Goal: Task Accomplishment & Management: Manage account settings

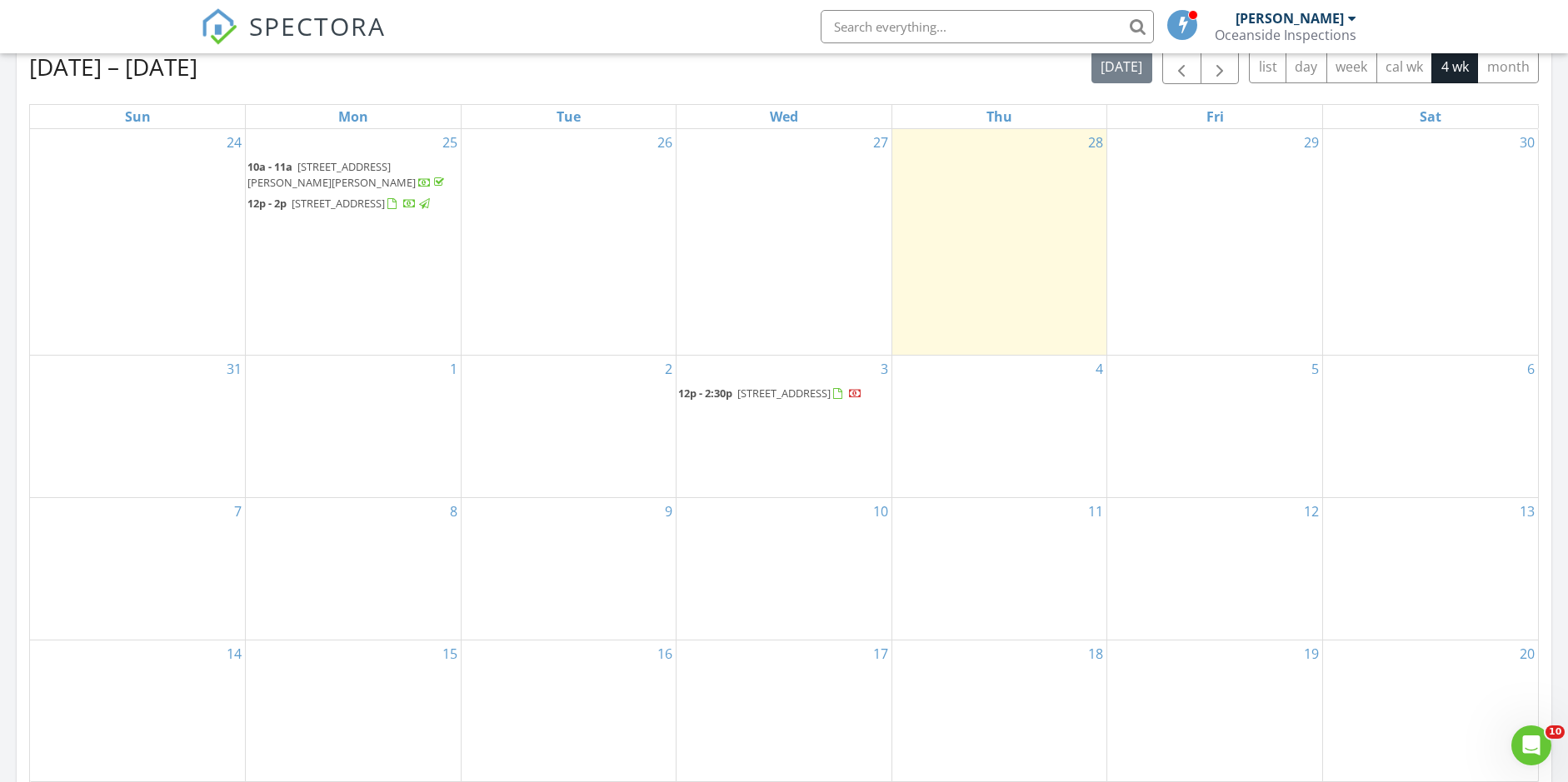
scroll to position [750, 0]
click at [531, 378] on div "2" at bounding box center [569, 424] width 215 height 142
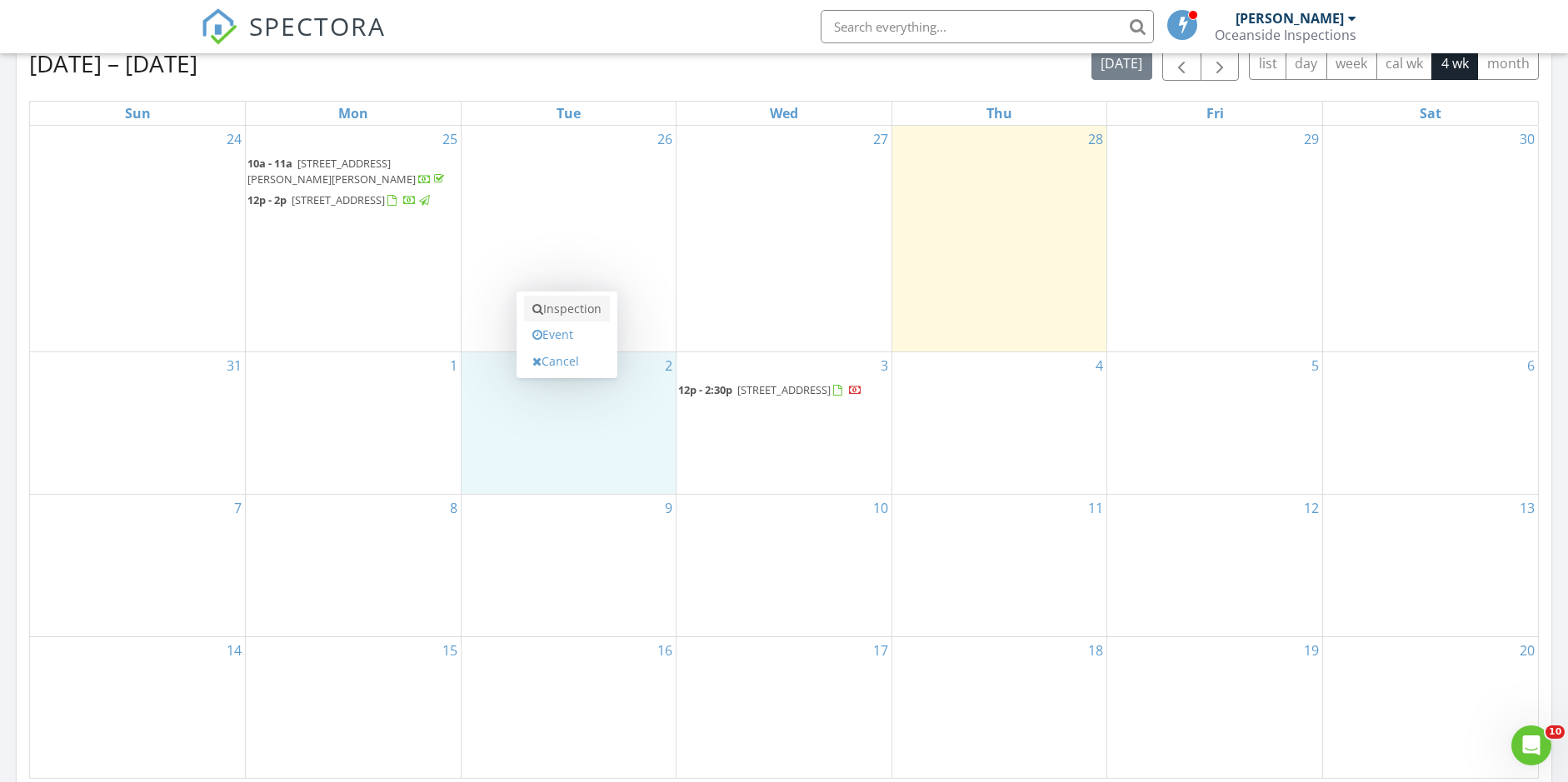
click at [565, 309] on link "Inspection" at bounding box center [567, 309] width 86 height 27
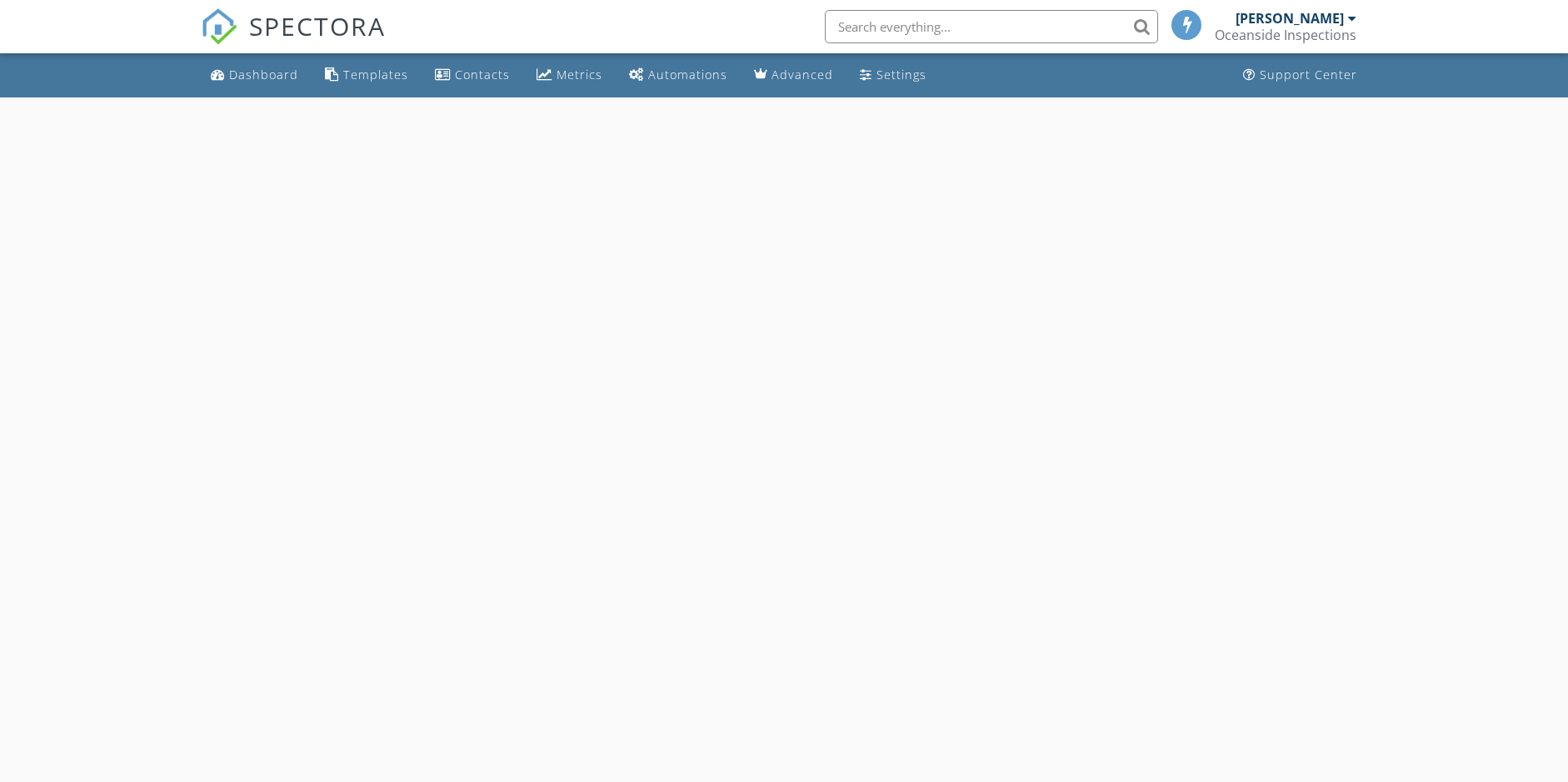
select select "8"
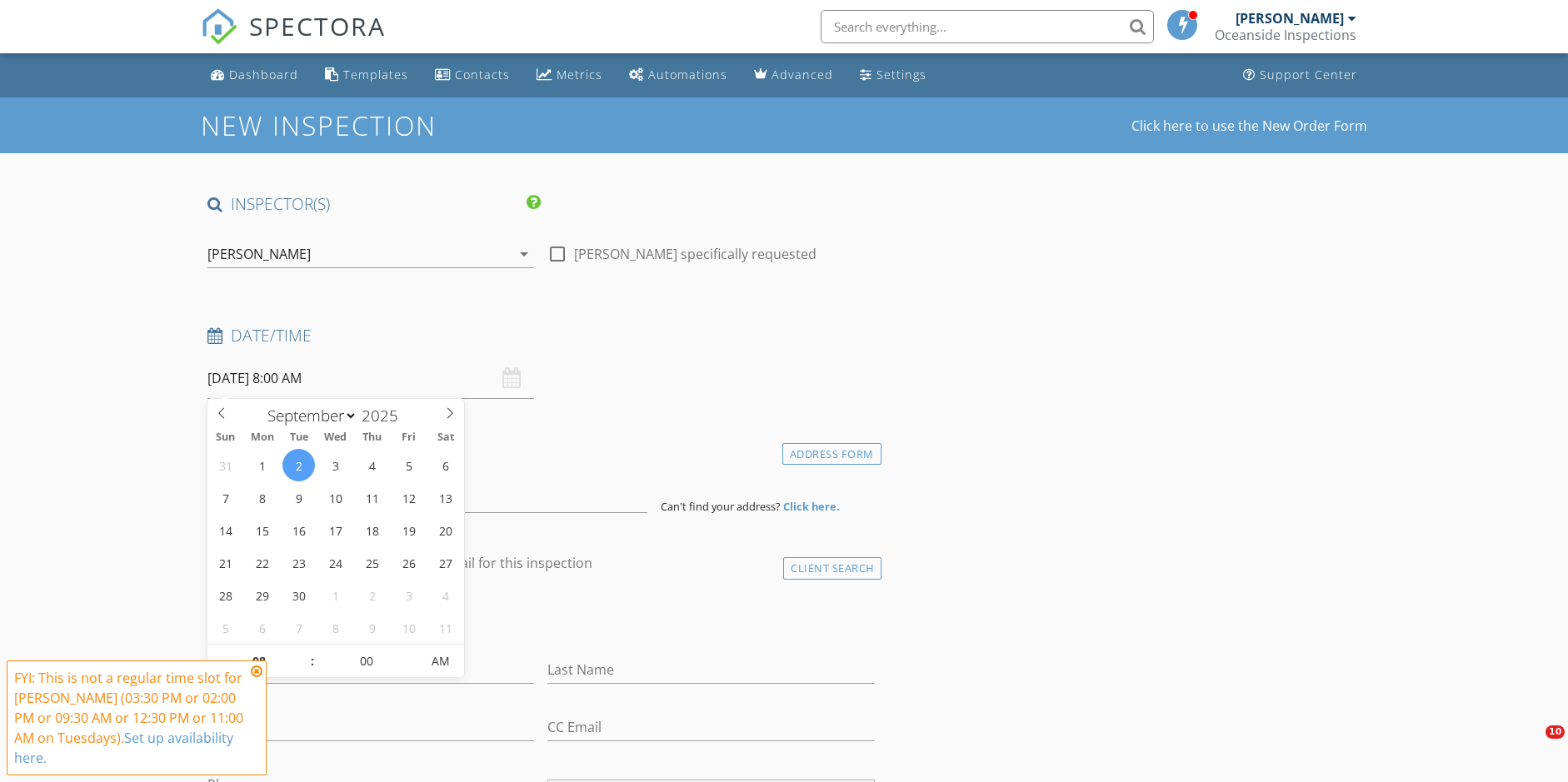
click at [297, 375] on input "[DATE] 8:00 AM" at bounding box center [370, 379] width 326 height 41
type input "09"
type input "09/02/2025 9:00 AM"
click at [309, 657] on span at bounding box center [304, 653] width 12 height 17
type input "10"
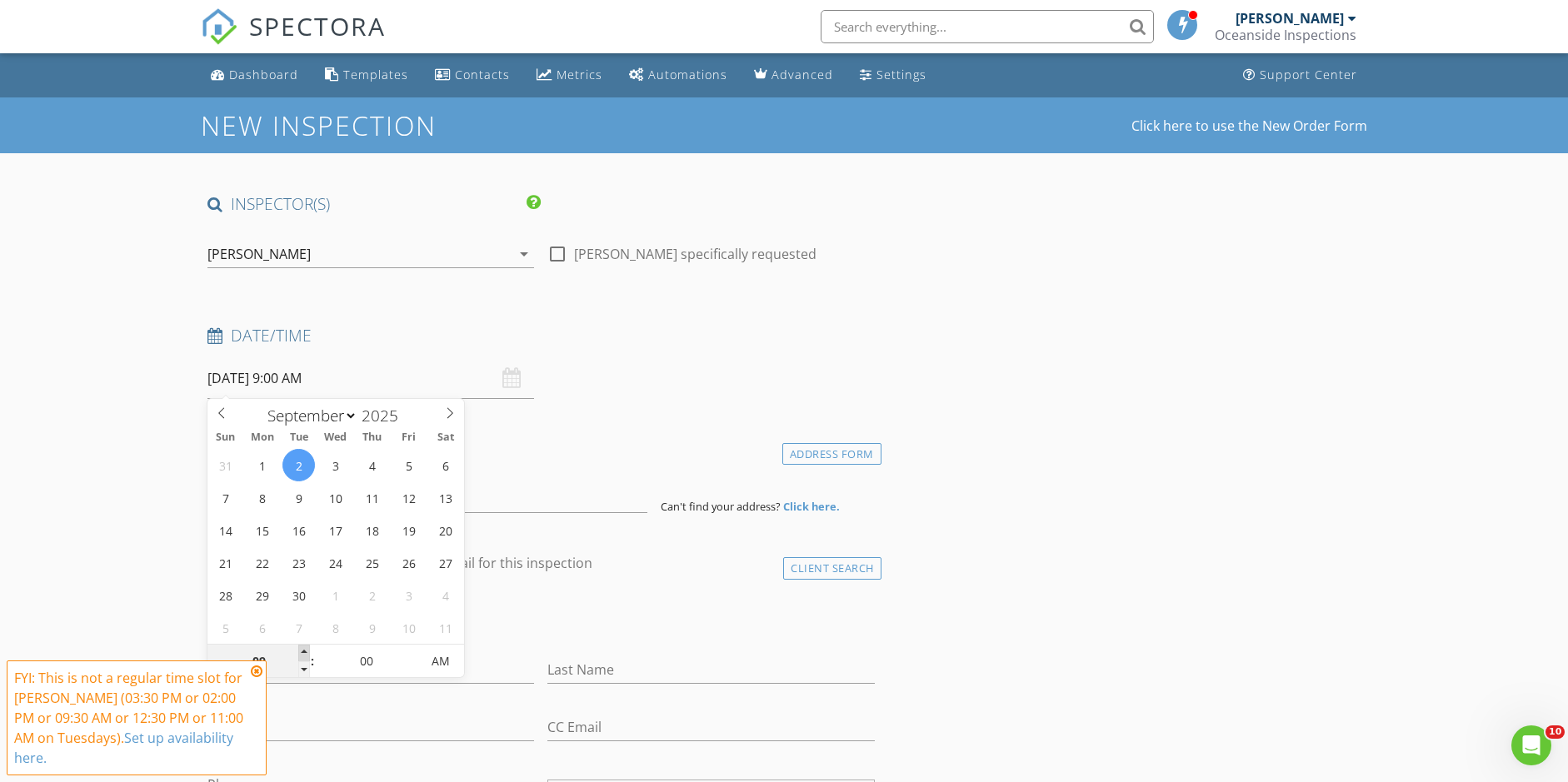
type input "09/02/2025 10:00 AM"
click at [309, 656] on span at bounding box center [304, 653] width 12 height 17
type input "11"
type input "09/02/2025 11:00 AM"
click at [308, 656] on span at bounding box center [304, 653] width 12 height 17
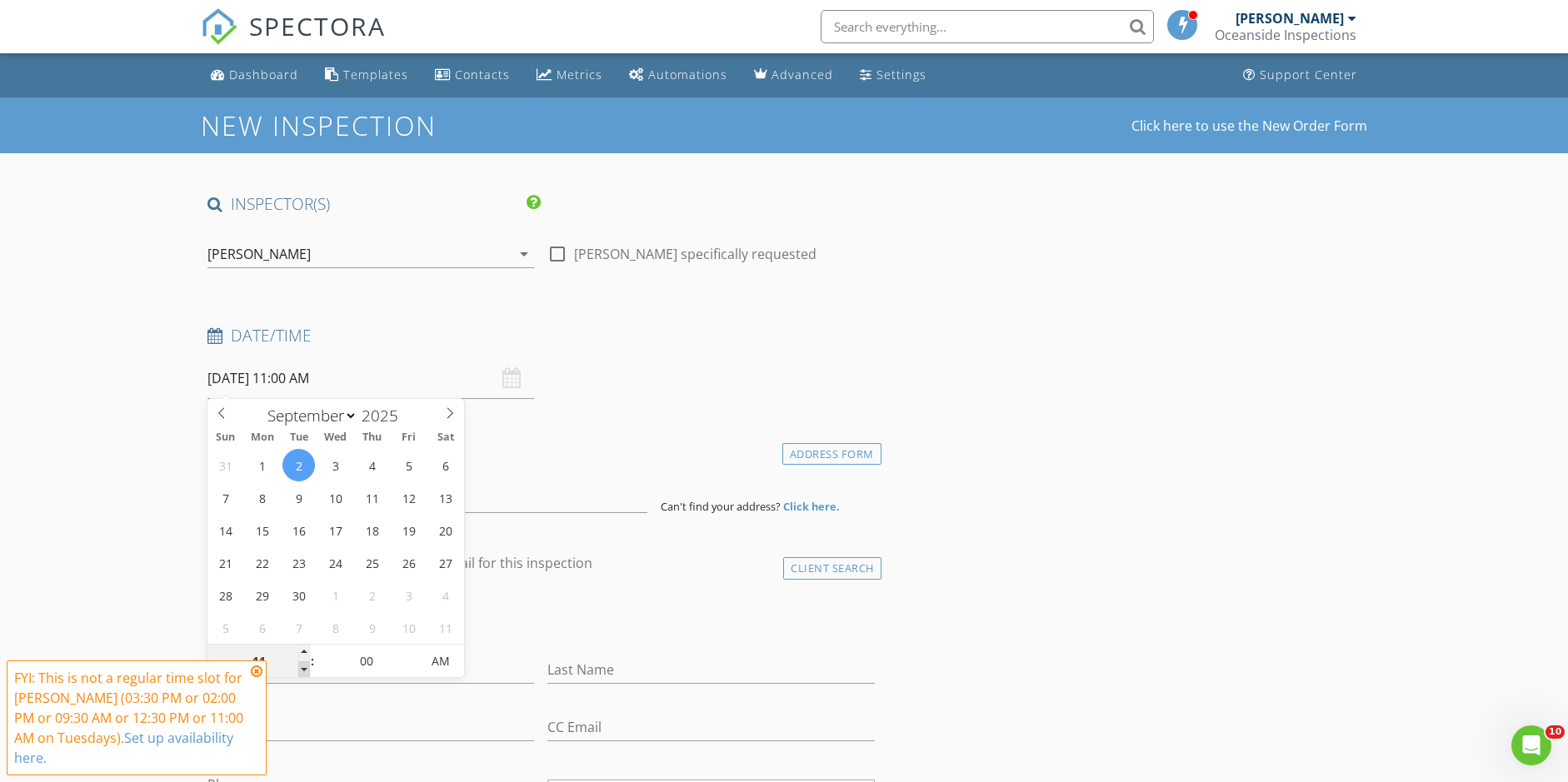
type input "10"
type input "09/02/2025 10:00 AM"
drag, startPoint x: 306, startPoint y: 674, endPoint x: 292, endPoint y: 673, distance: 14.0
click at [306, 673] on span at bounding box center [304, 670] width 12 height 17
click at [258, 670] on icon at bounding box center [257, 671] width 12 height 14
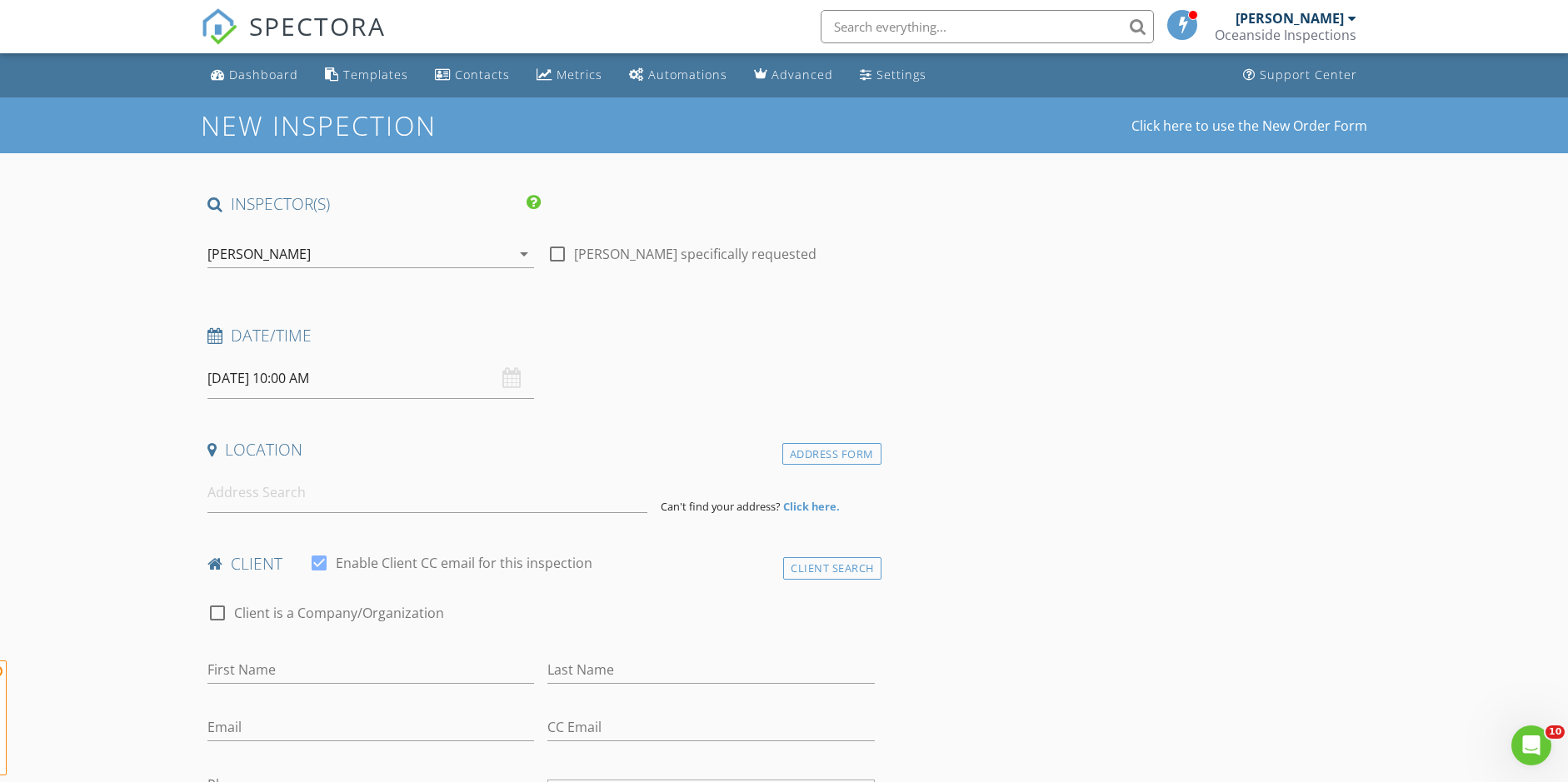
click at [301, 373] on input "09/02/2025 10:00 AM" at bounding box center [370, 379] width 326 height 41
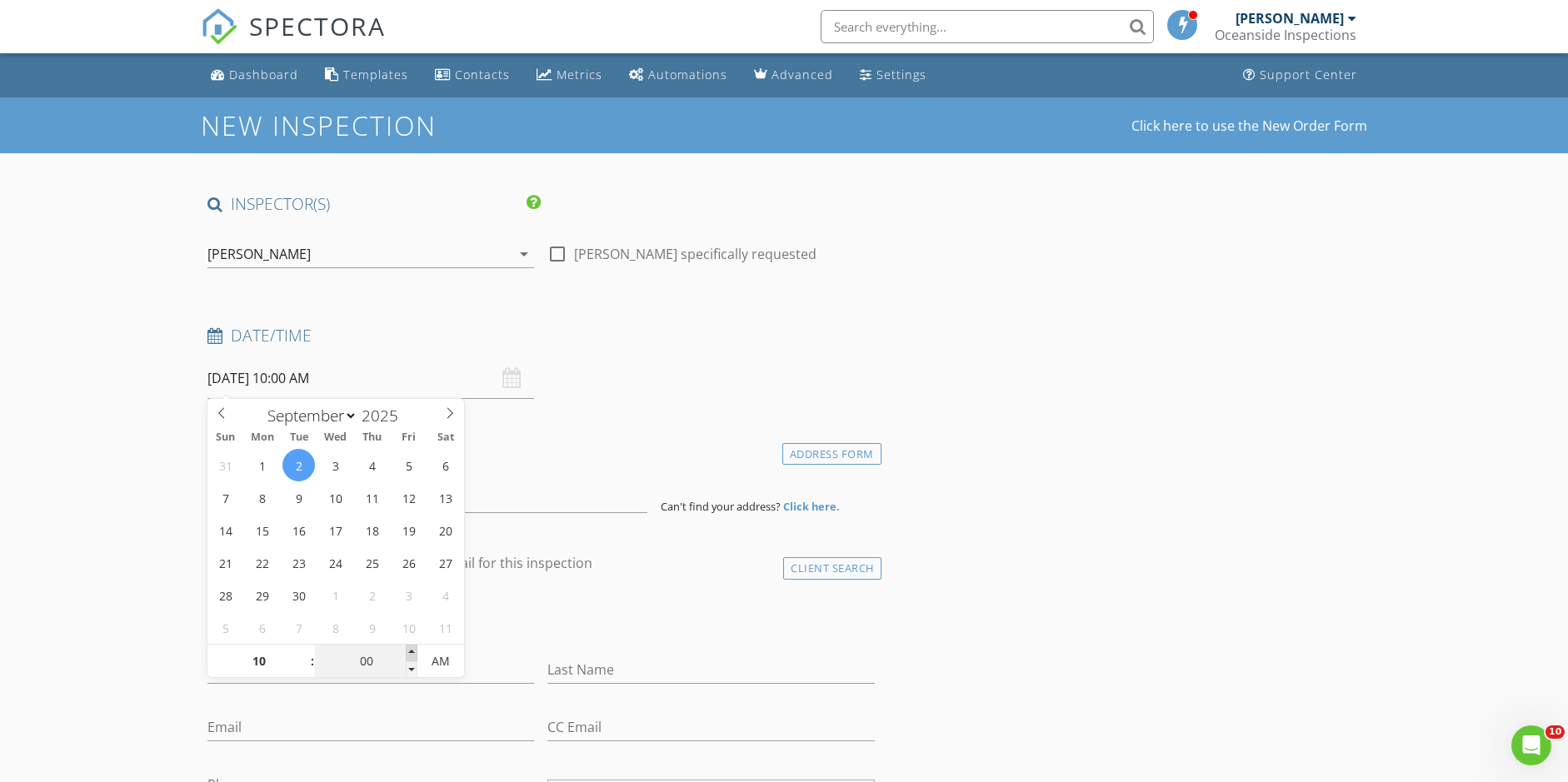
type input "05"
type input "09/02/2025 10:05 AM"
click at [413, 654] on span at bounding box center [412, 653] width 12 height 17
type input "10"
type input "09/02/2025 10:10 AM"
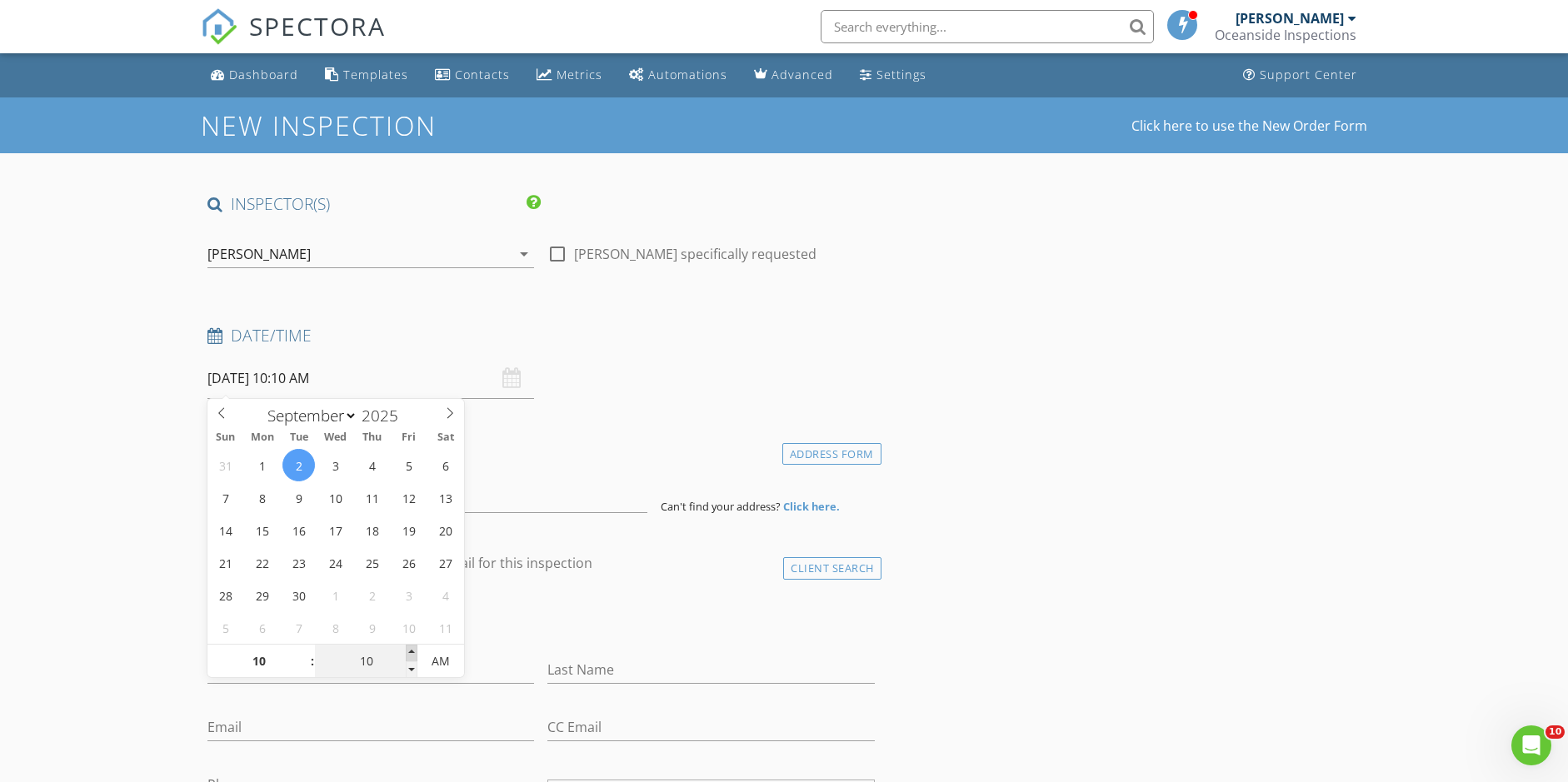
click at [413, 653] on span at bounding box center [412, 653] width 12 height 17
type input "15"
type input "09/02/2025 10:15 AM"
click at [414, 653] on span at bounding box center [412, 653] width 12 height 17
type input "20"
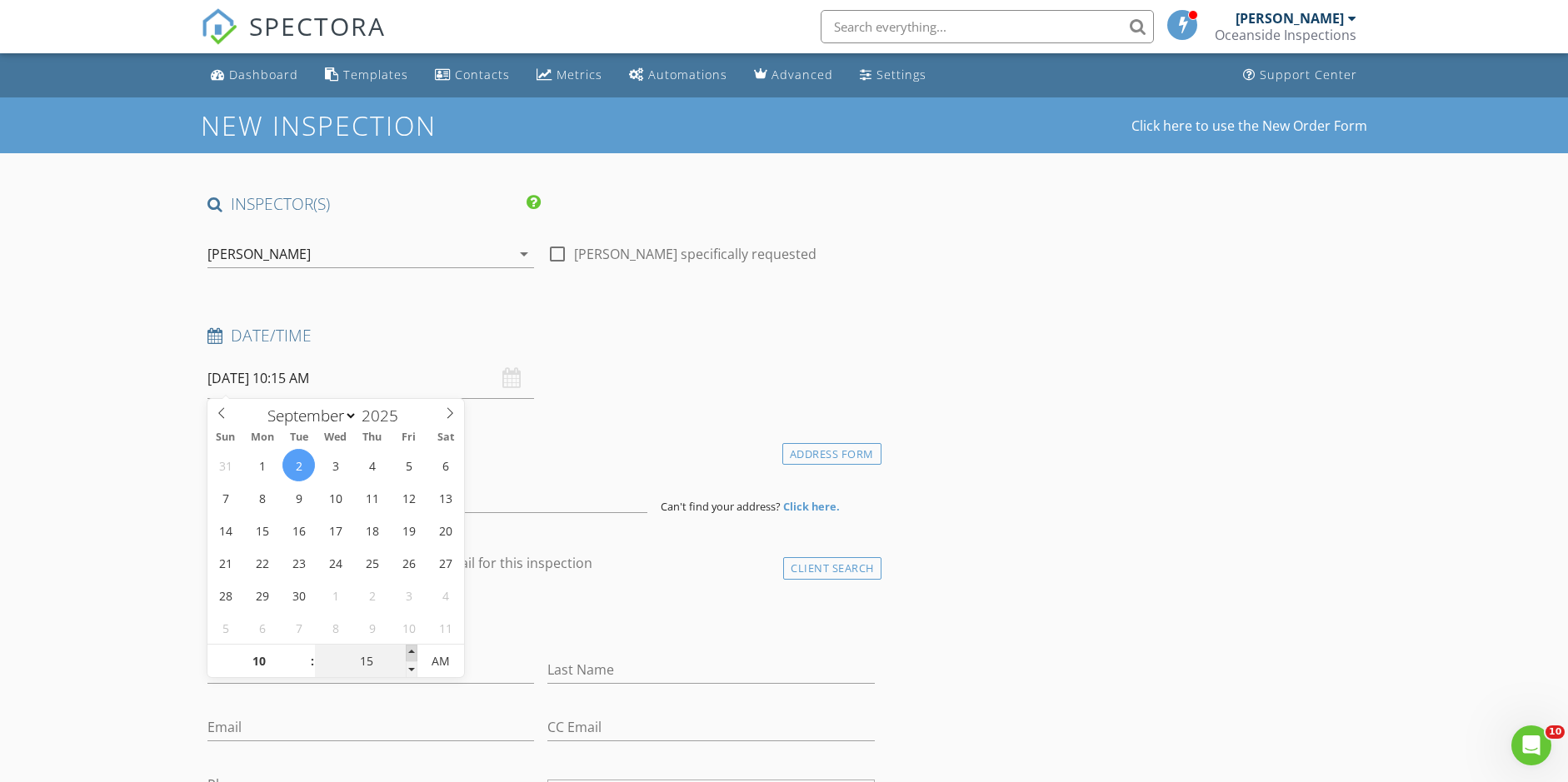
type input "09/02/2025 10:20 AM"
click at [414, 653] on span at bounding box center [412, 653] width 12 height 17
type input "25"
type input "09/02/2025 10:25 AM"
click at [414, 652] on span at bounding box center [412, 653] width 12 height 17
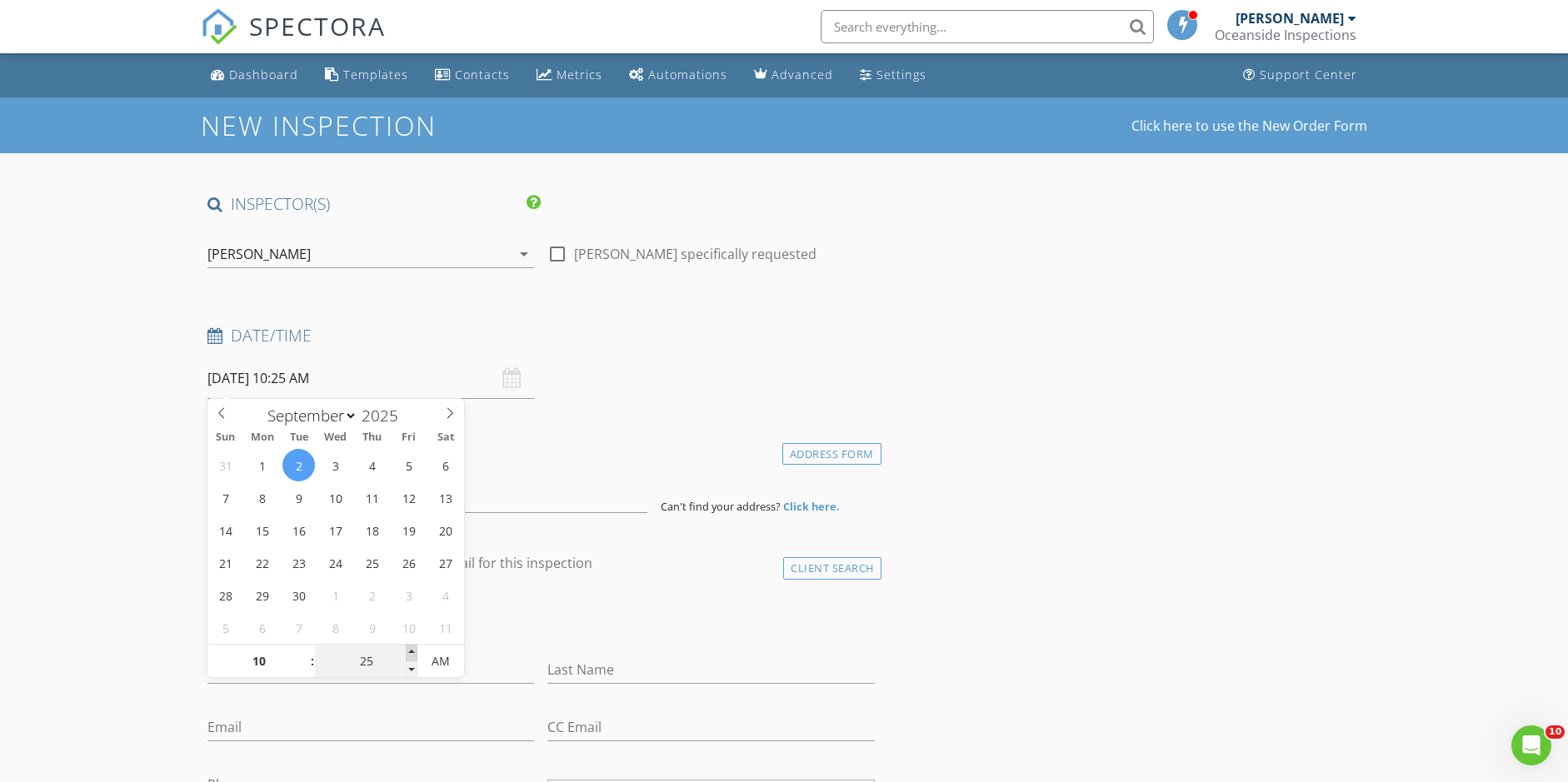
type input "30"
type input "09/02/2025 10:30 AM"
click at [414, 653] on span at bounding box center [412, 653] width 12 height 17
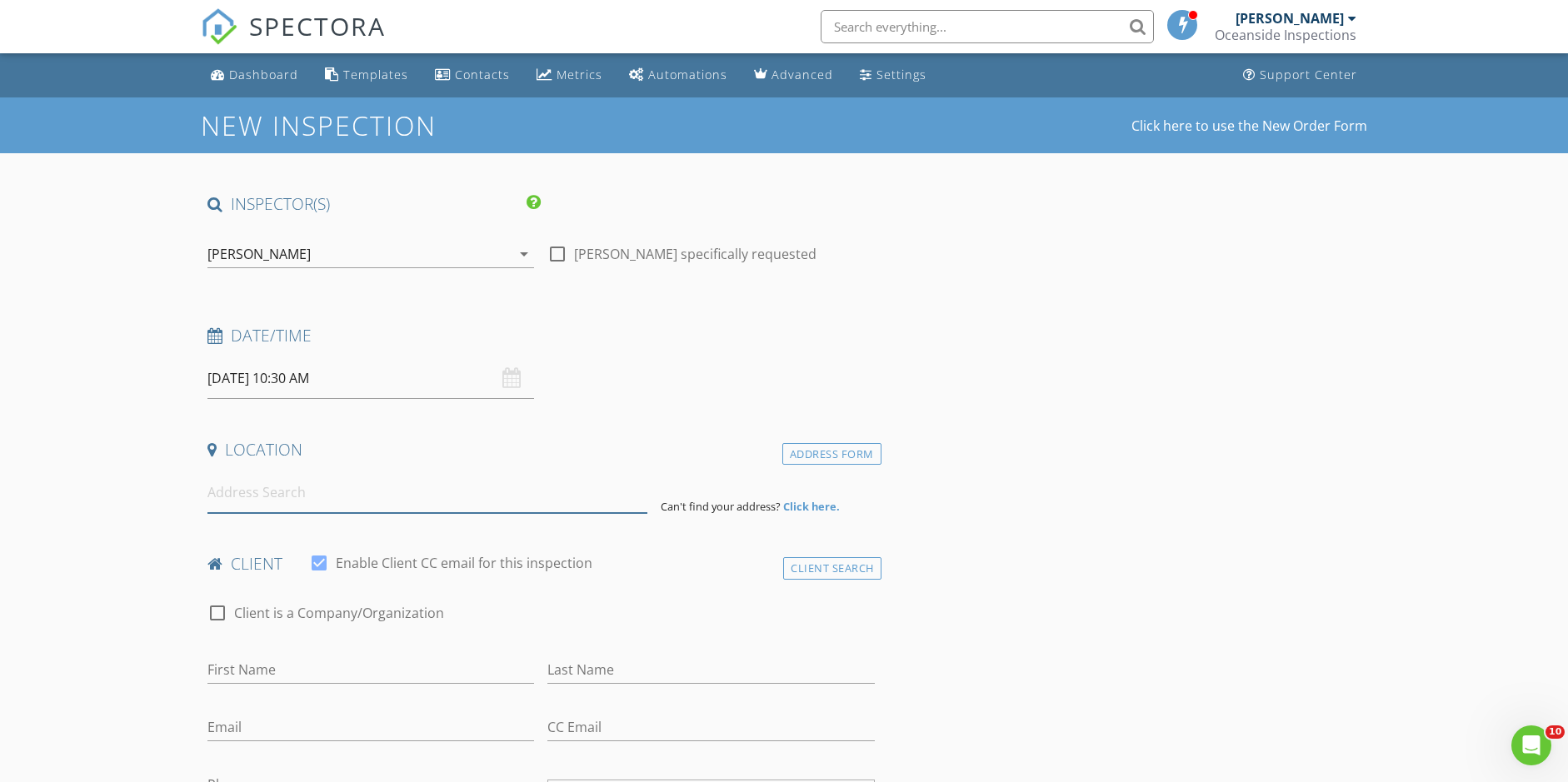
click at [230, 495] on input at bounding box center [427, 493] width 440 height 41
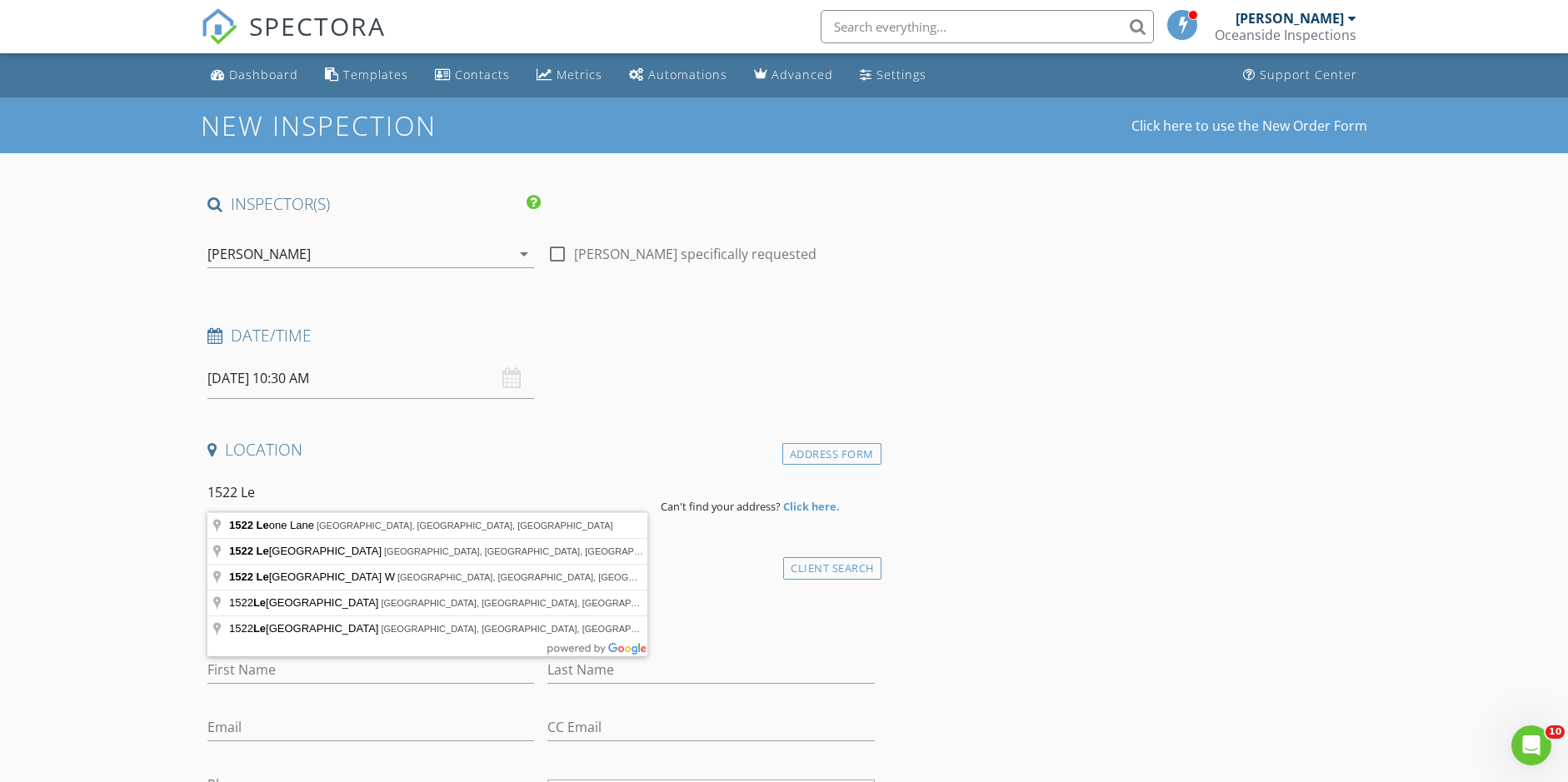
type input "1522 Leone Lane, Port Orange, FL, USA"
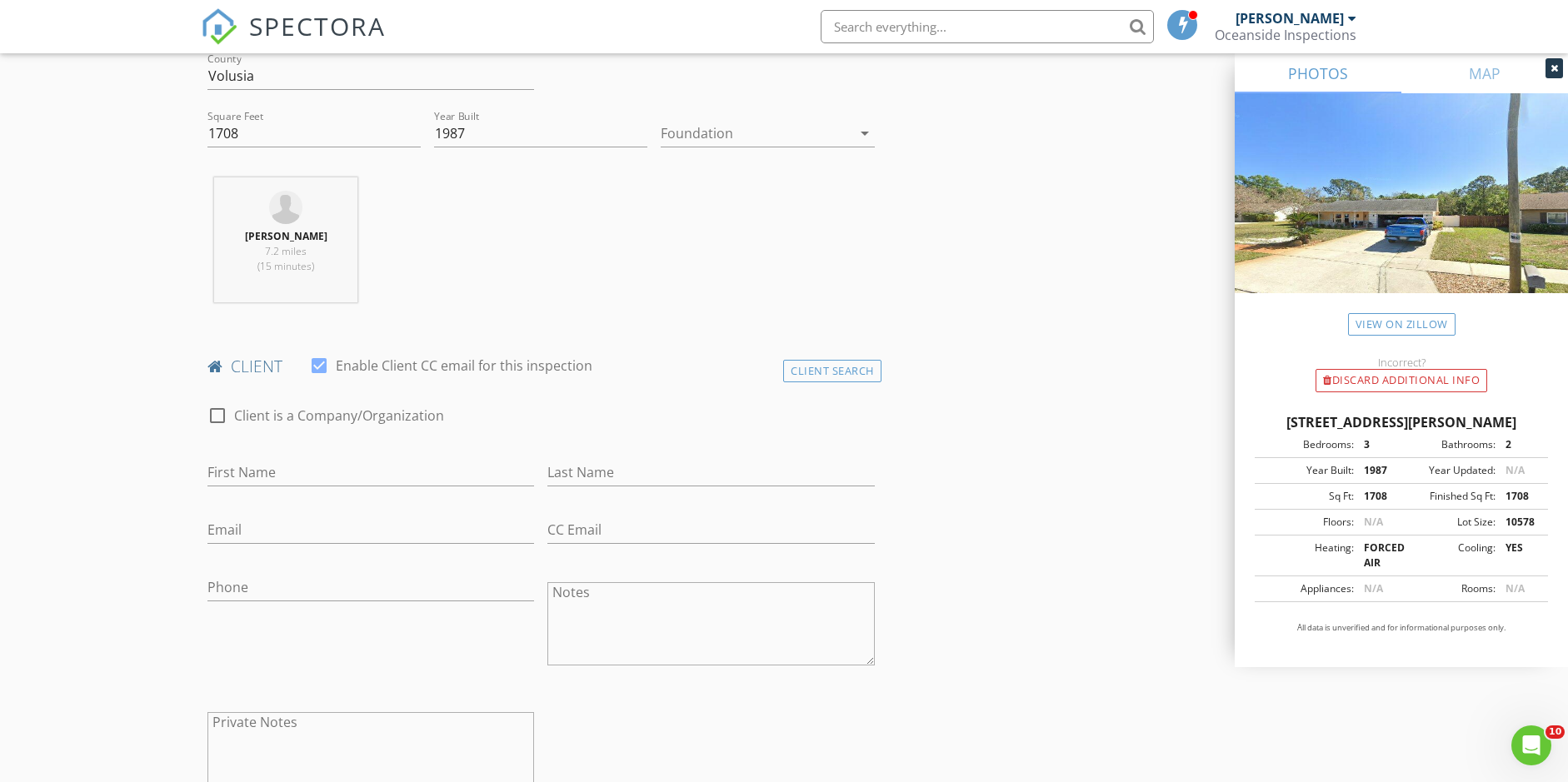
scroll to position [539, 0]
type input "386-527-0220"
type input "David"
type input "Staub"
type input "davidstaub49@icloud.com"
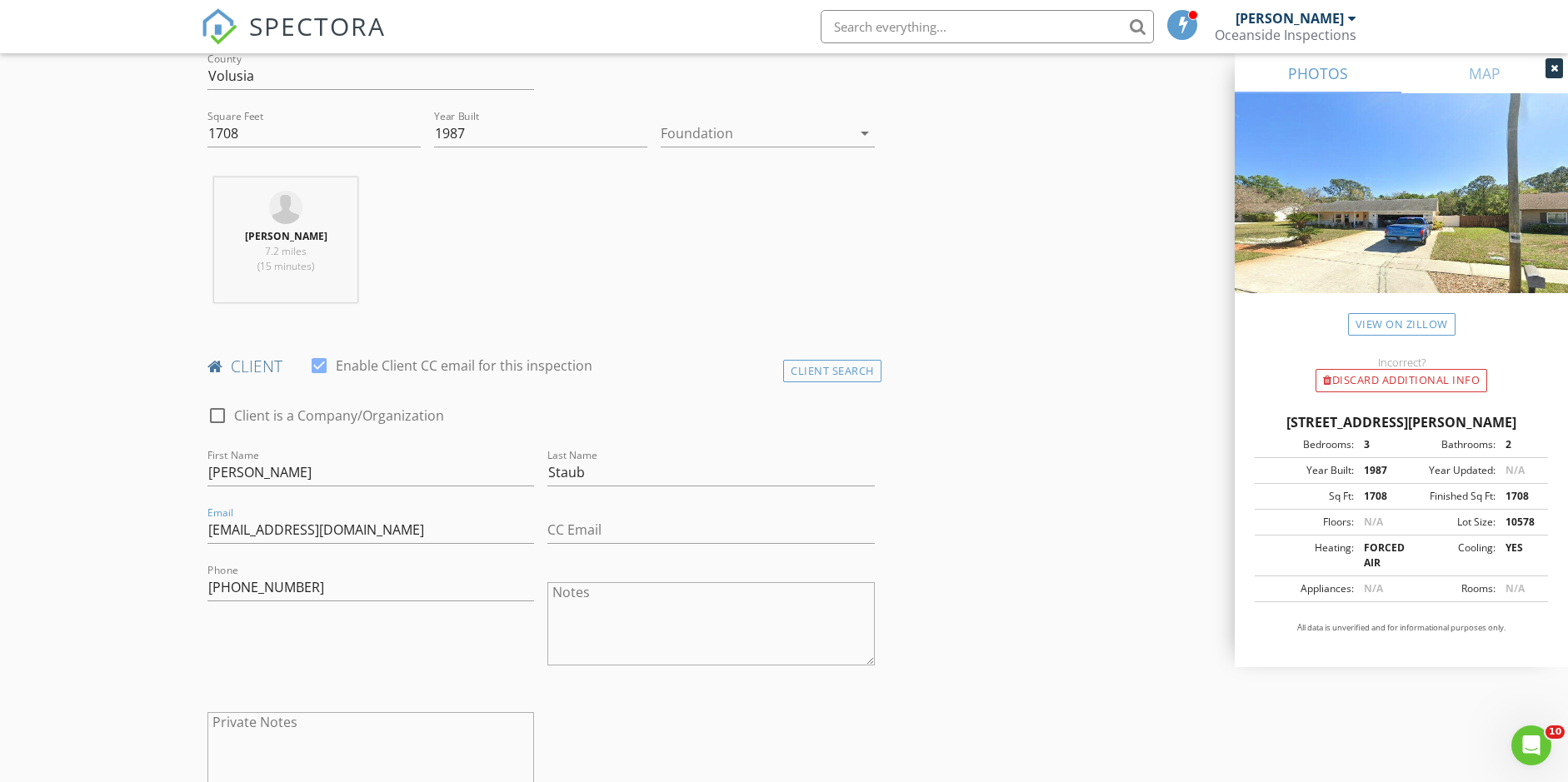
click at [287, 720] on textarea "Private Notes" at bounding box center [370, 754] width 326 height 84
type textarea "r"
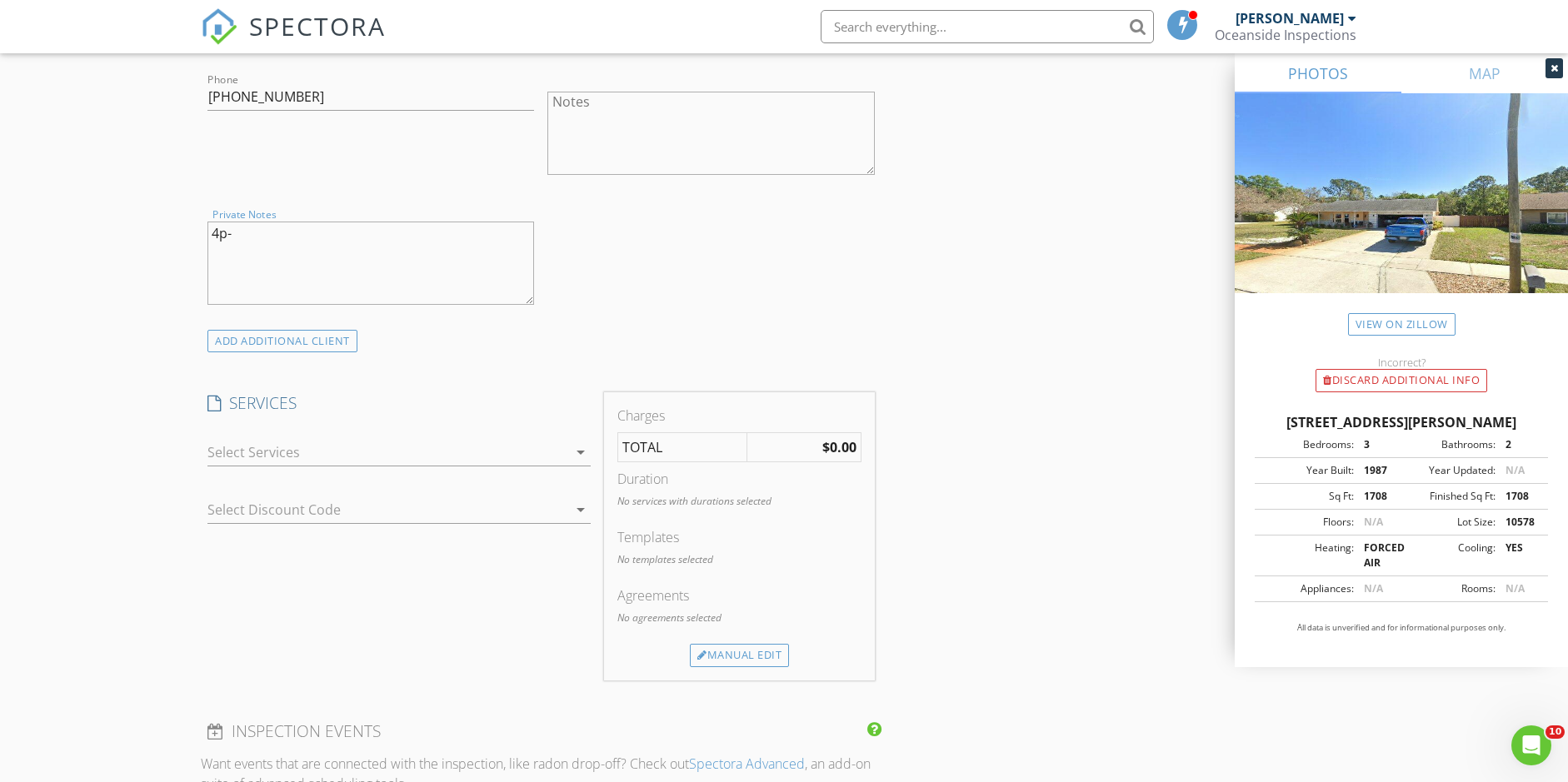
scroll to position [1053, 0]
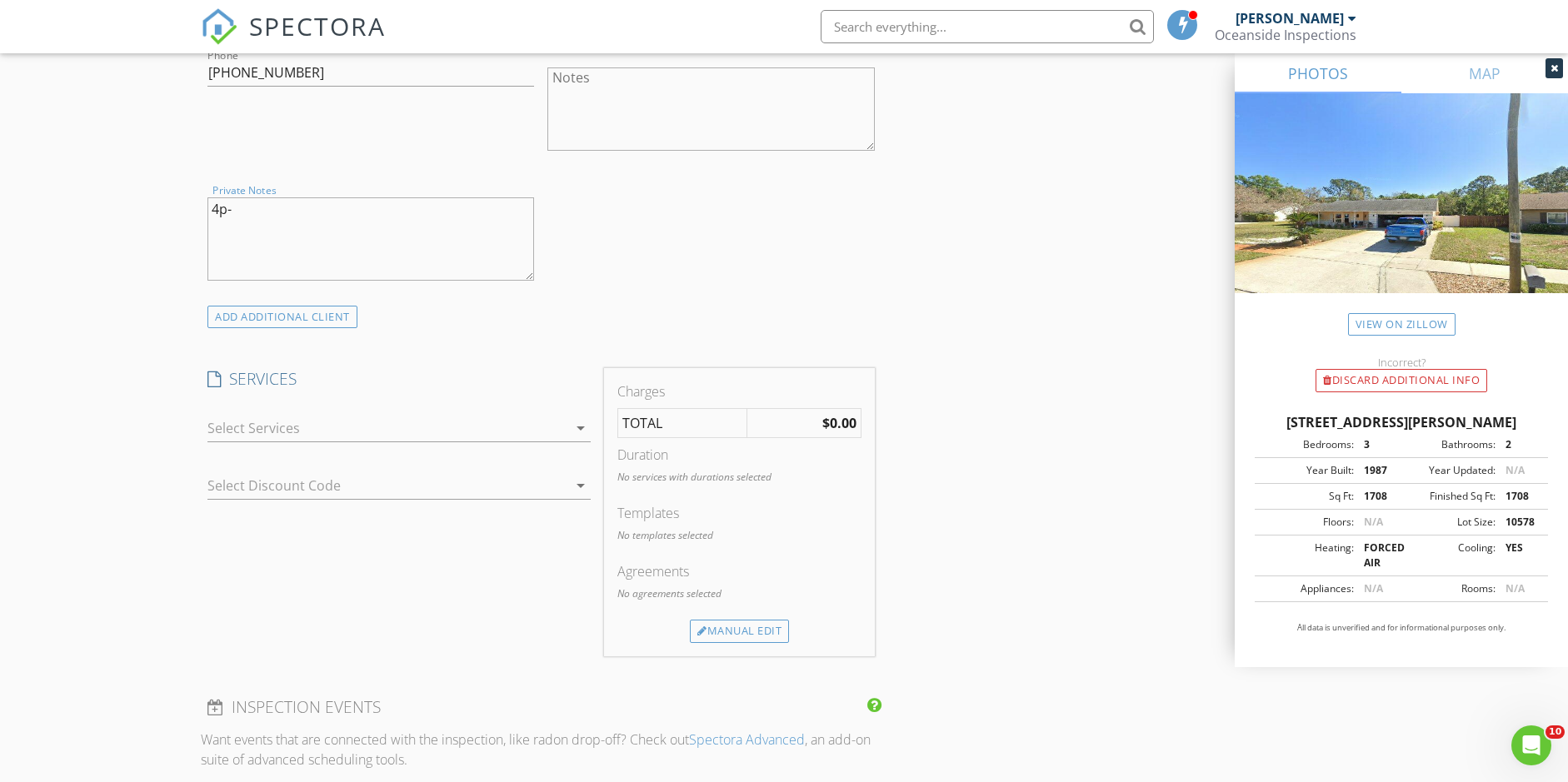
click at [302, 415] on div at bounding box center [387, 429] width 360 height 27
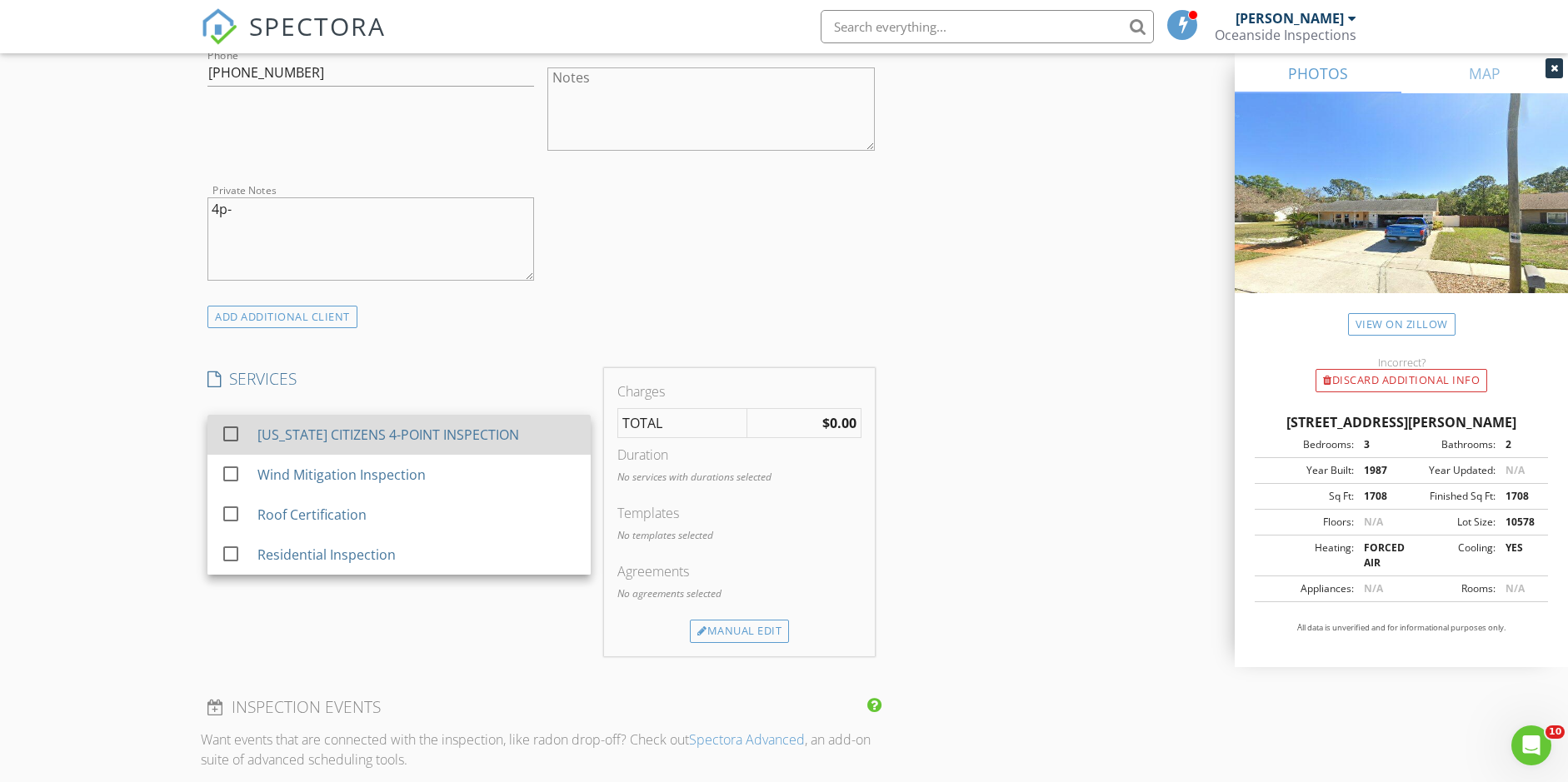
click at [299, 425] on div "FLORIDA CITIZENS 4-POINT INSPECTION" at bounding box center [388, 435] width 261 height 20
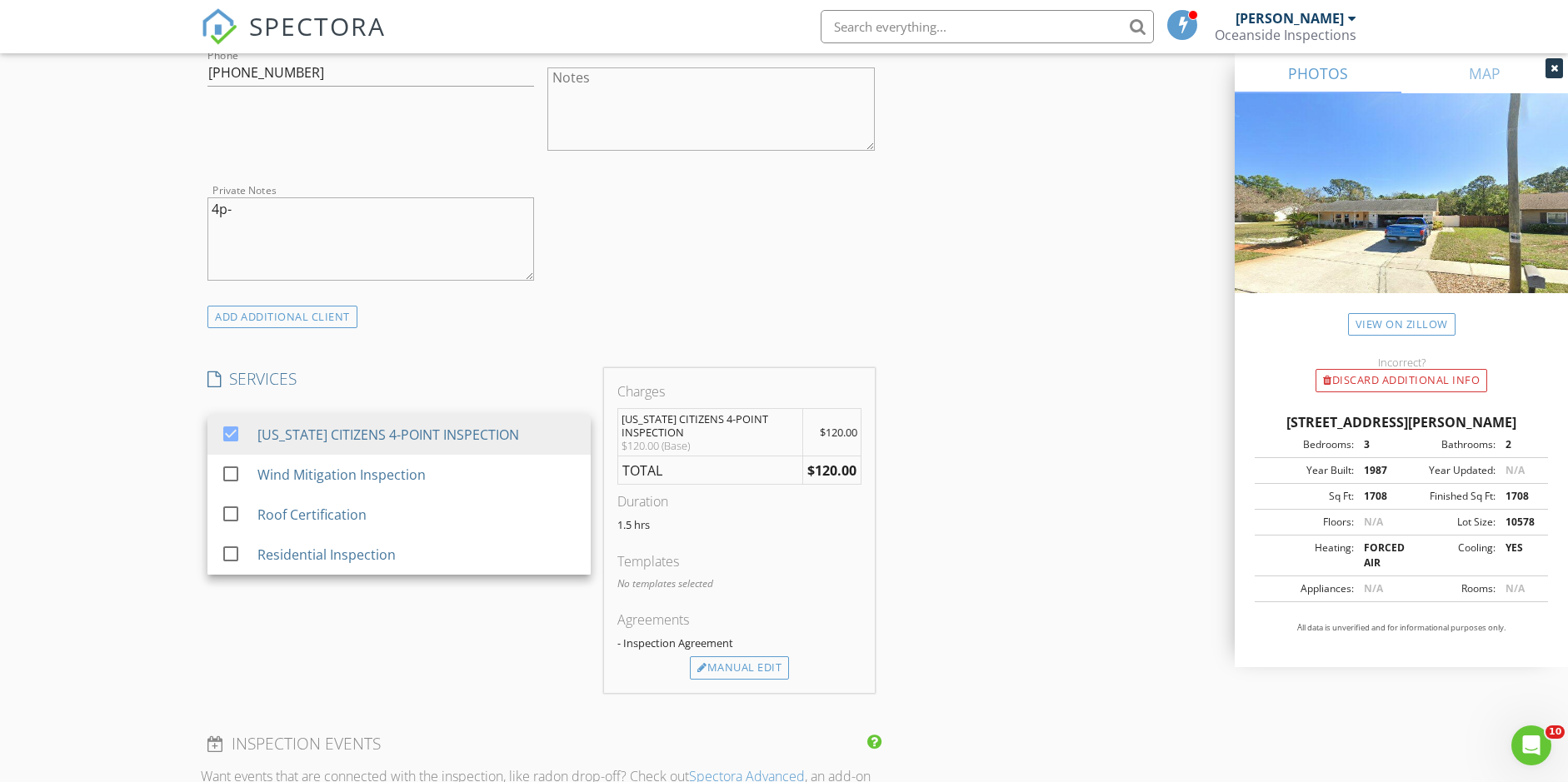
click at [178, 435] on div "New Inspection Click here to use the New Order Form INSPECTOR(S) check_box Dust…" at bounding box center [784, 525] width 1568 height 2961
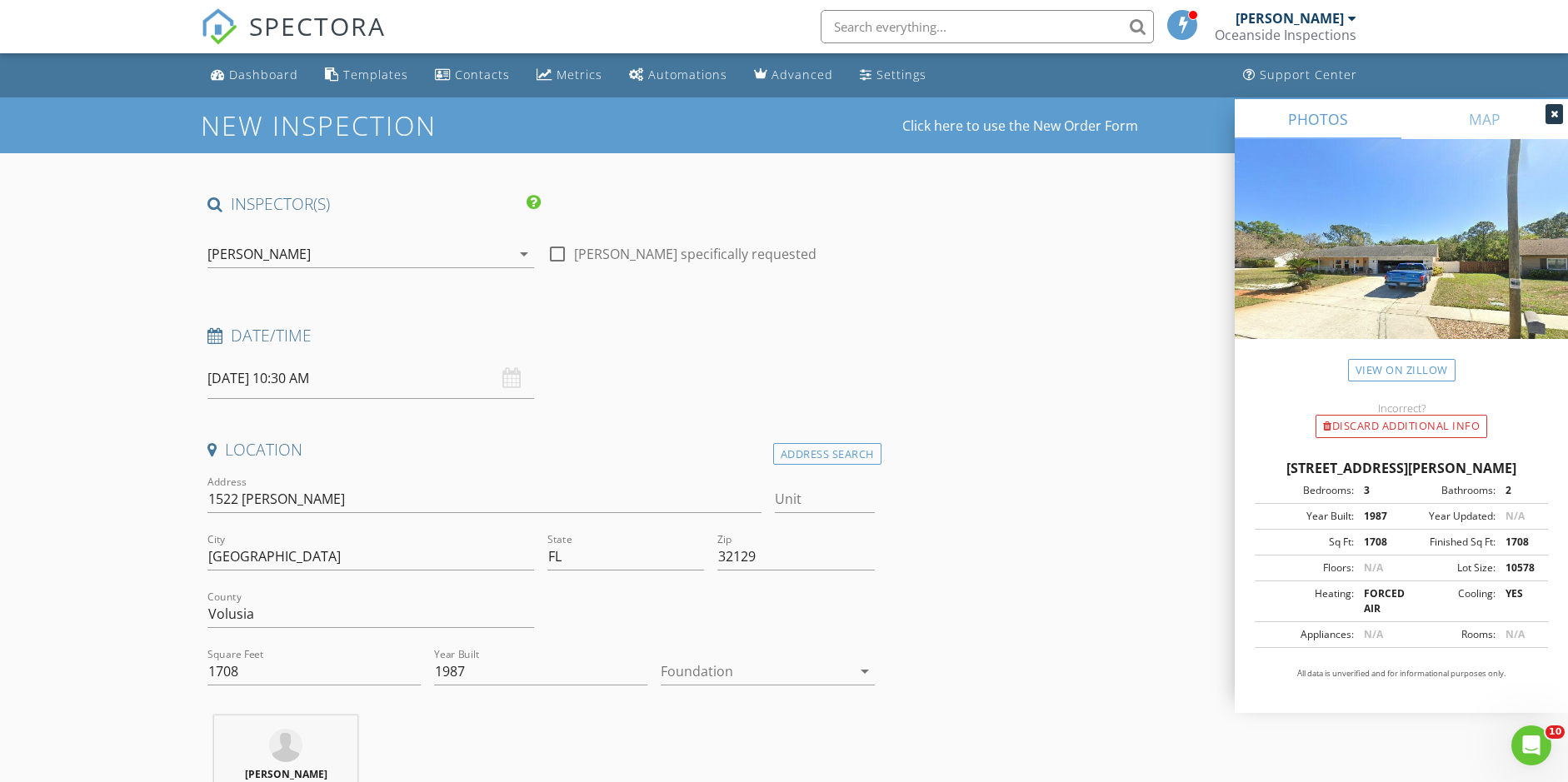
scroll to position [0, 0]
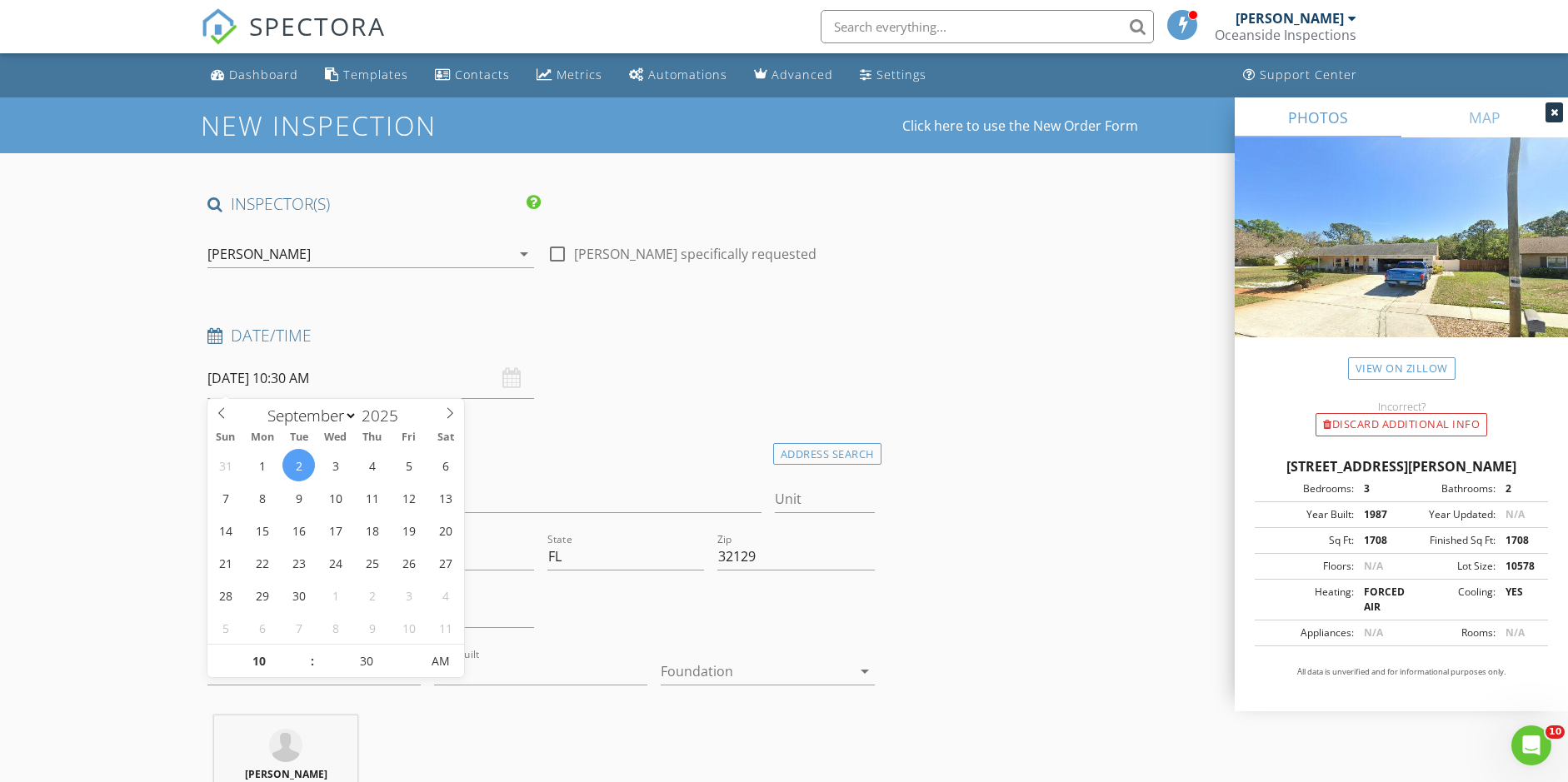
click at [250, 379] on input "09/02/2025 10:30 AM" at bounding box center [370, 379] width 326 height 41
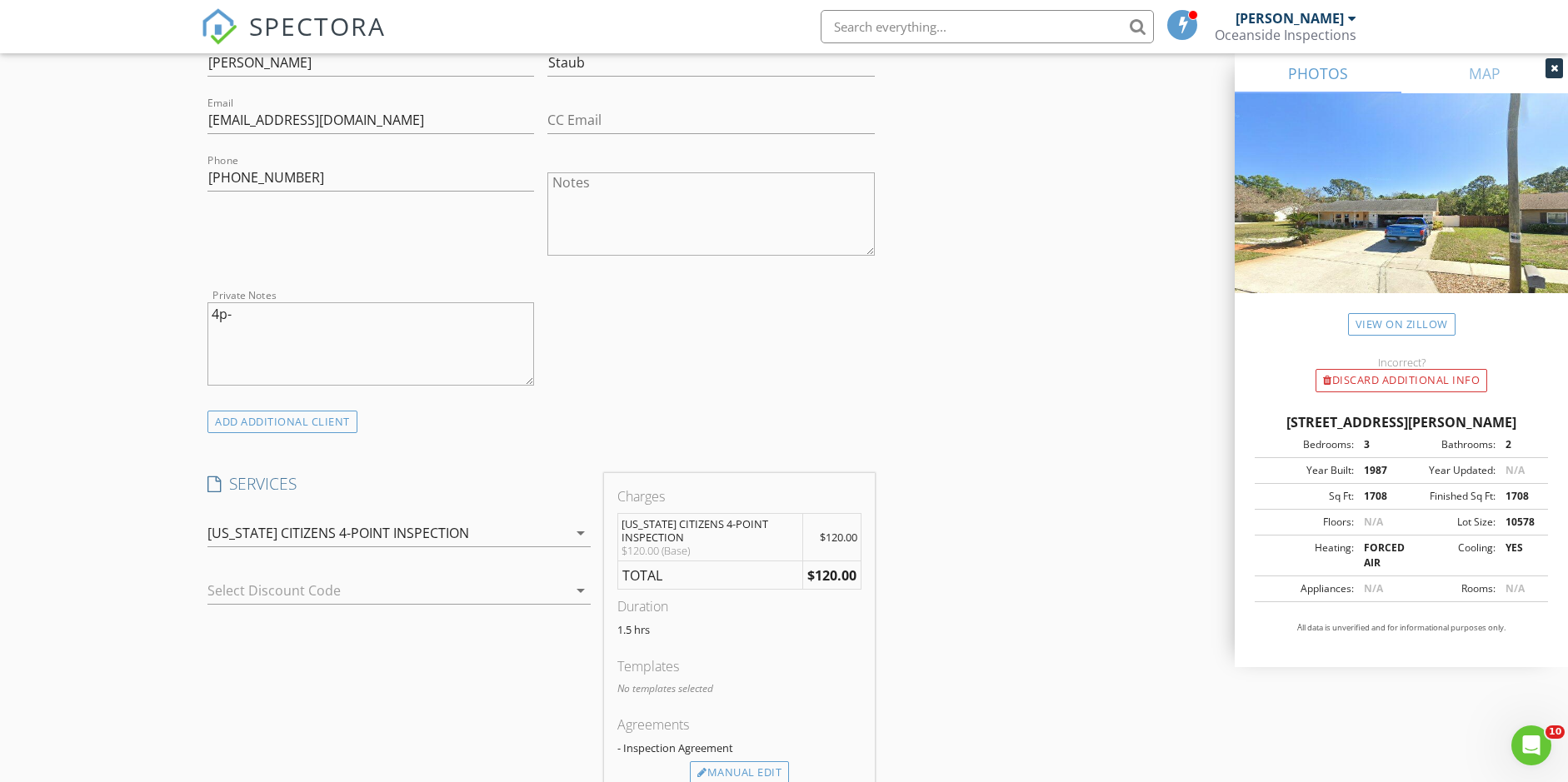
scroll to position [813, 0]
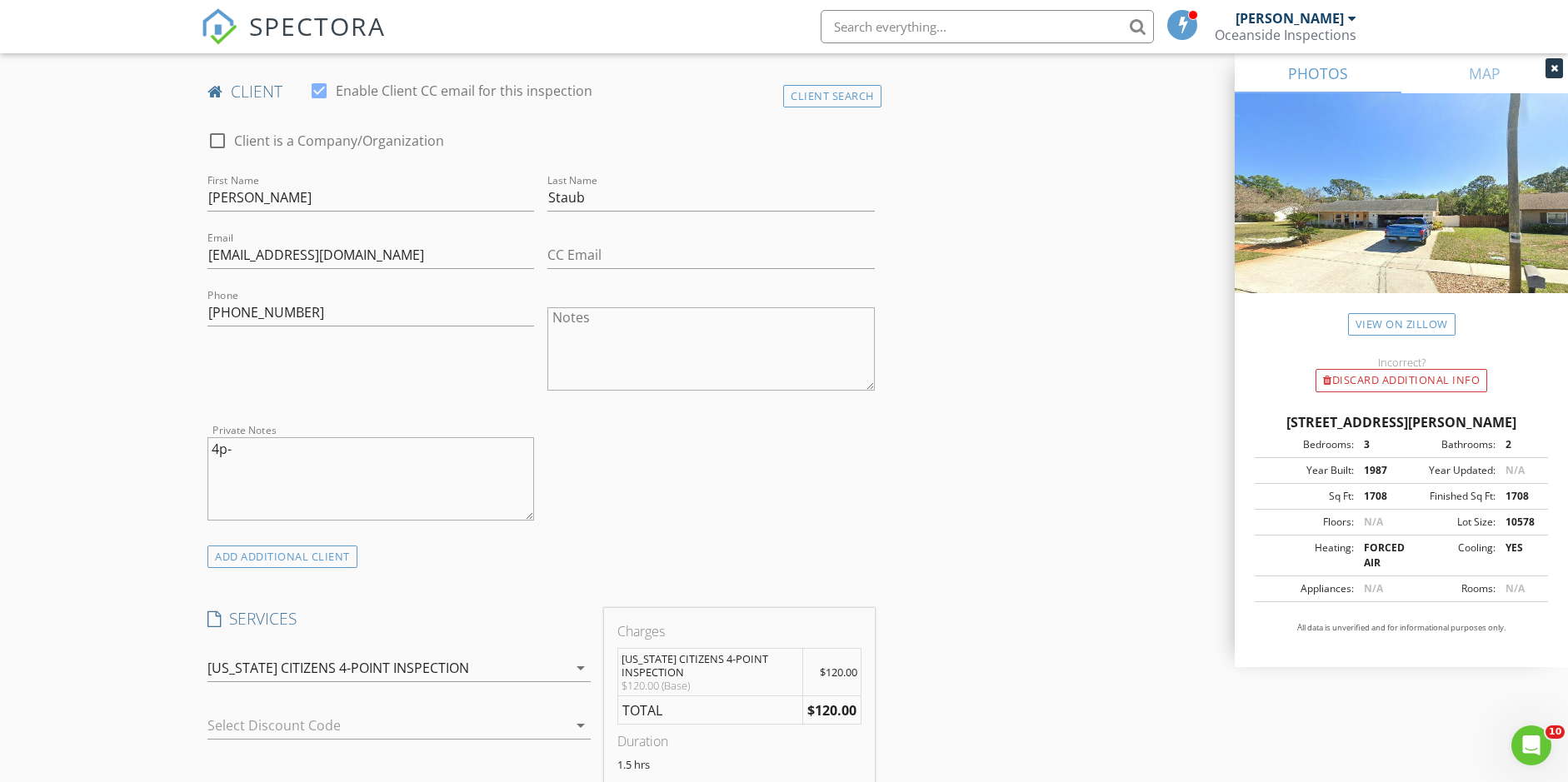
click at [244, 454] on textarea "4p-" at bounding box center [370, 478] width 326 height 84
type textarea "4p- roof 2018"
click at [128, 429] on div "New Inspection Click here to use the New Order Form INSPECTOR(S) check_box Dust…" at bounding box center [784, 764] width 1568 height 2961
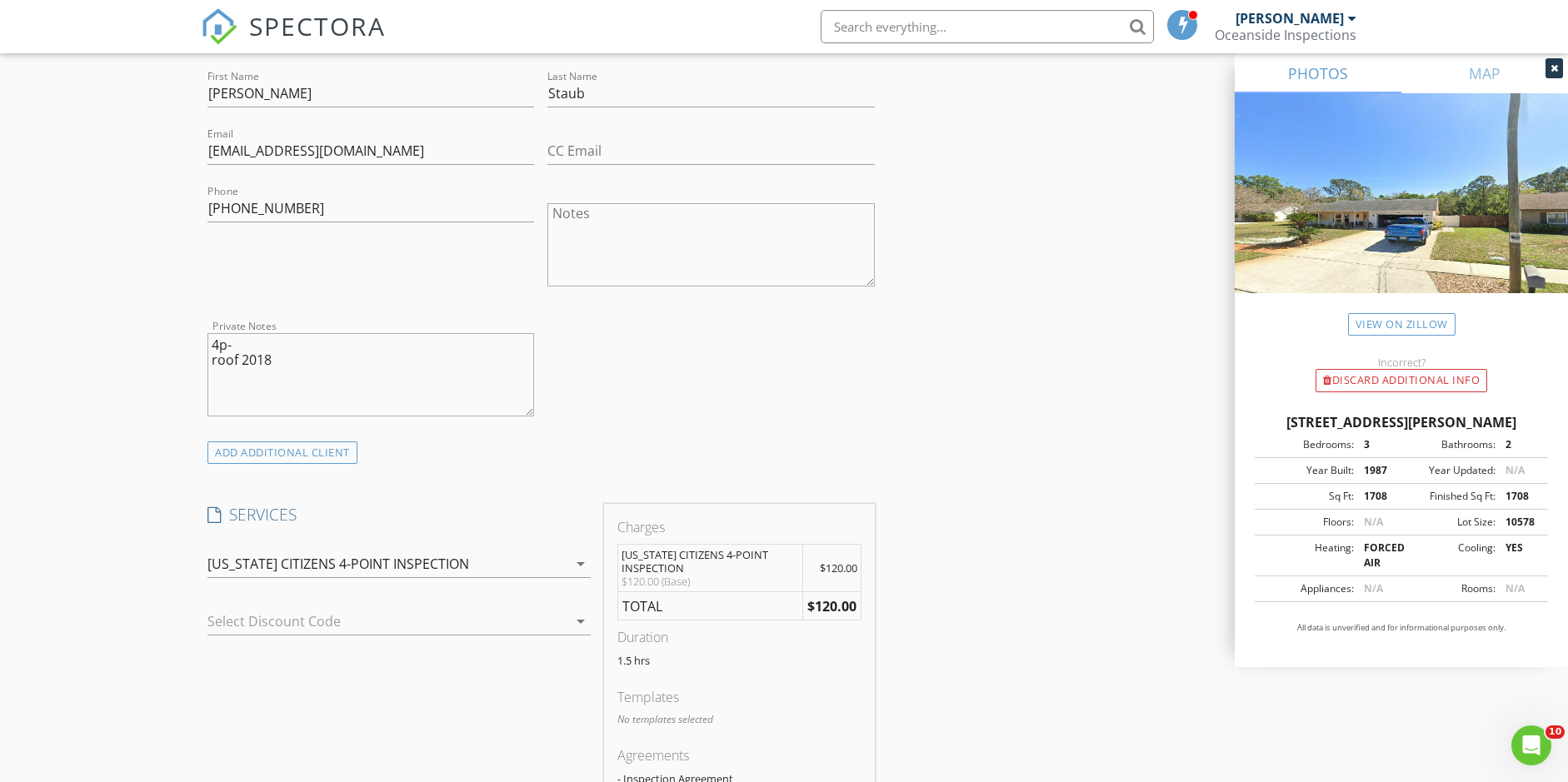
scroll to position [919, 0]
drag, startPoint x: 145, startPoint y: 429, endPoint x: 155, endPoint y: 429, distance: 10.0
click at [147, 429] on div "New Inspection Click here to use the New Order Form INSPECTOR(S) check_box Dust…" at bounding box center [784, 659] width 1568 height 2961
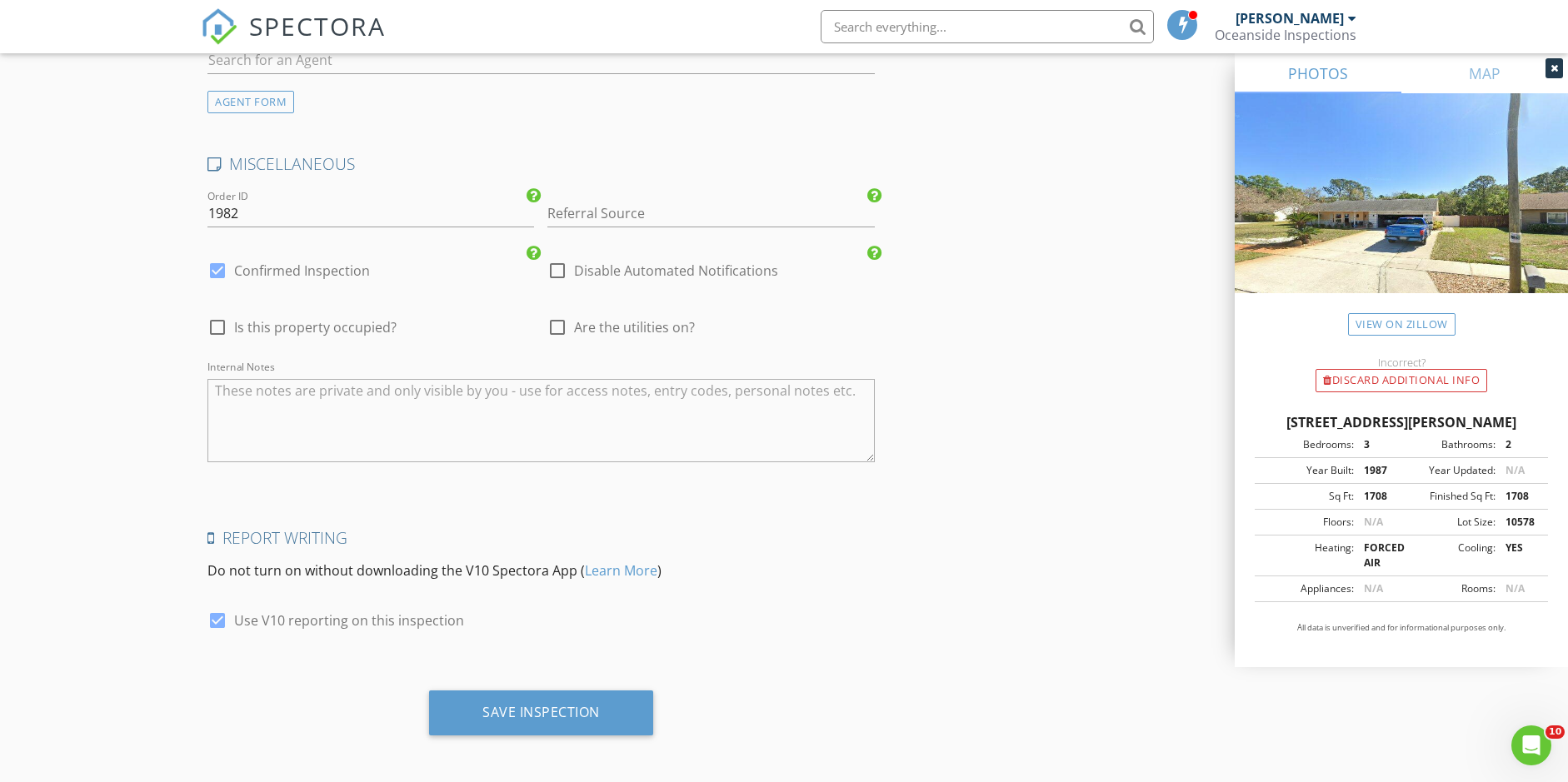
scroll to position [2269, 0]
click at [515, 694] on div "Save Inspection" at bounding box center [541, 714] width 224 height 45
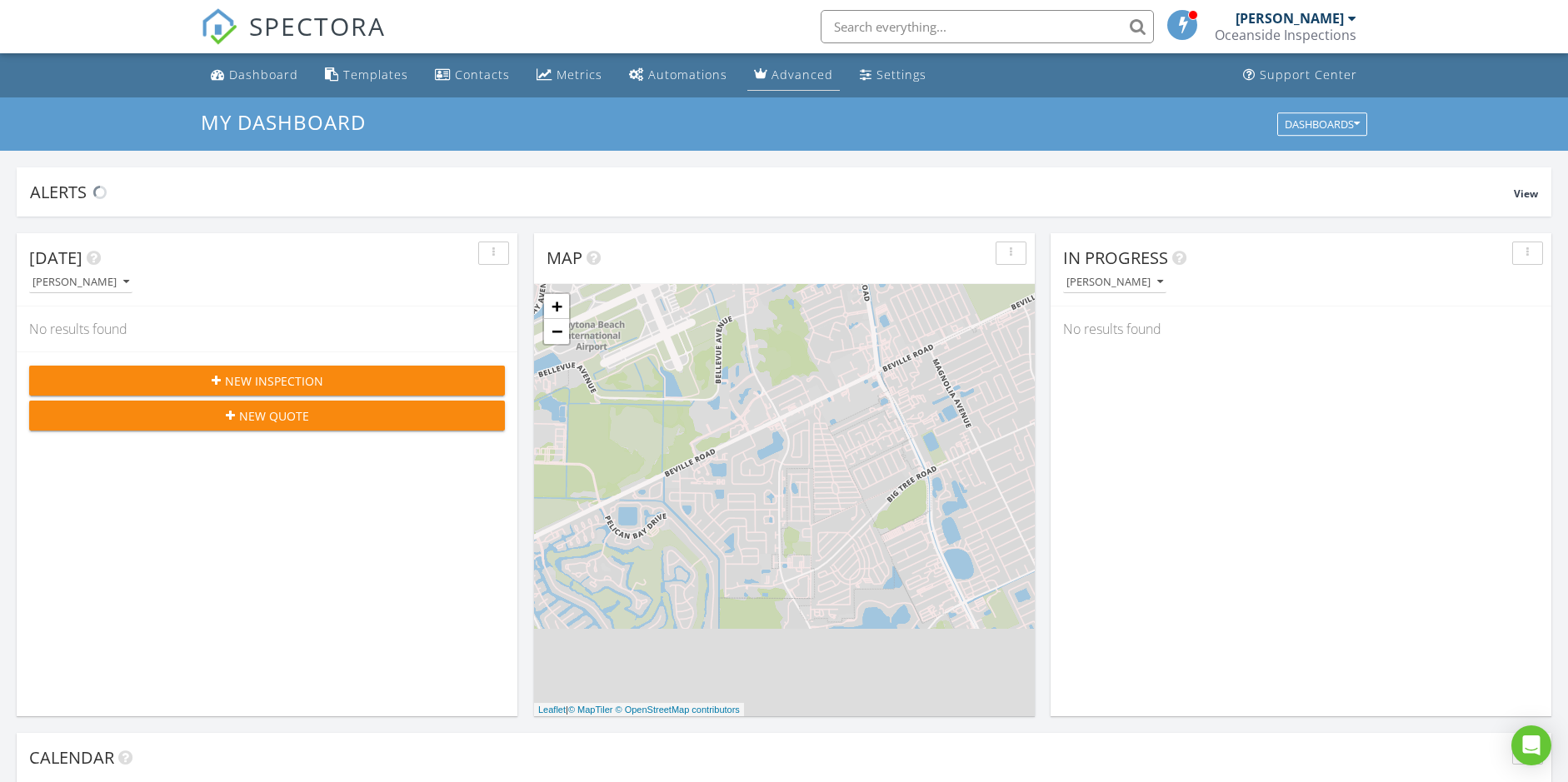
click at [789, 86] on link "Advanced" at bounding box center [793, 75] width 92 height 30
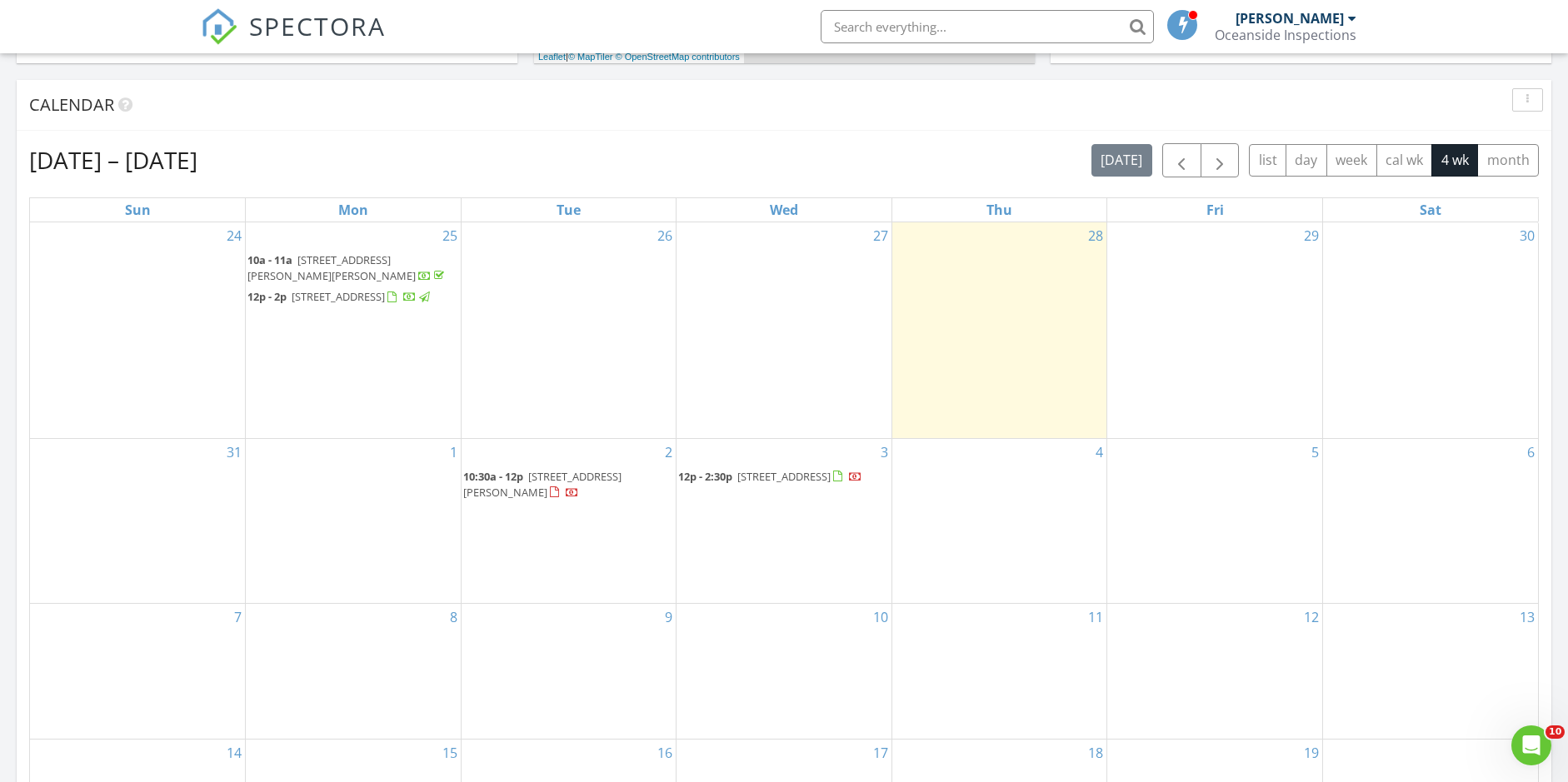
click at [416, 260] on span "[STREET_ADDRESS][PERSON_NAME][PERSON_NAME]" at bounding box center [331, 268] width 168 height 30
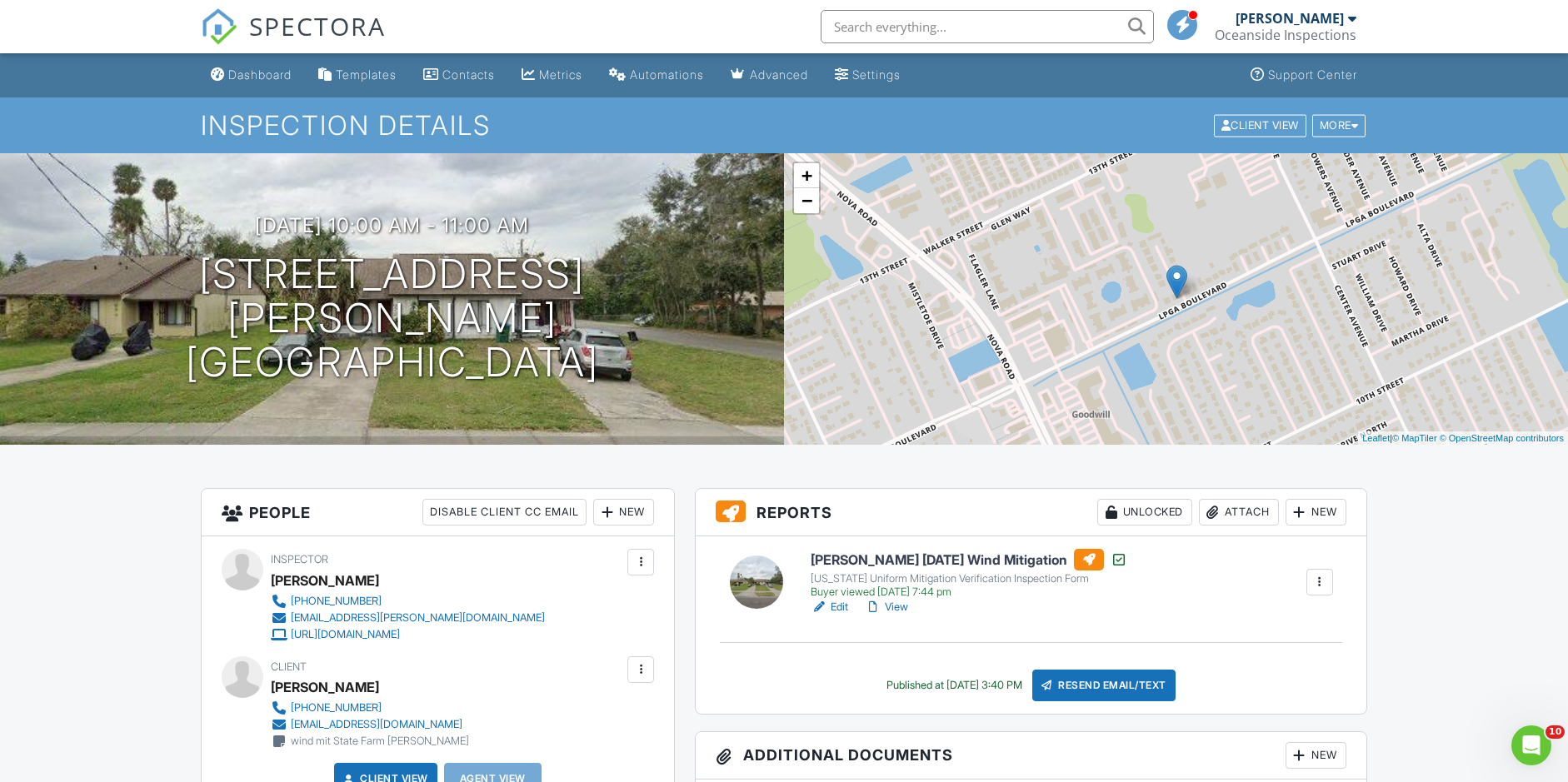
click at [835, 606] on link "Edit" at bounding box center [829, 608] width 37 height 17
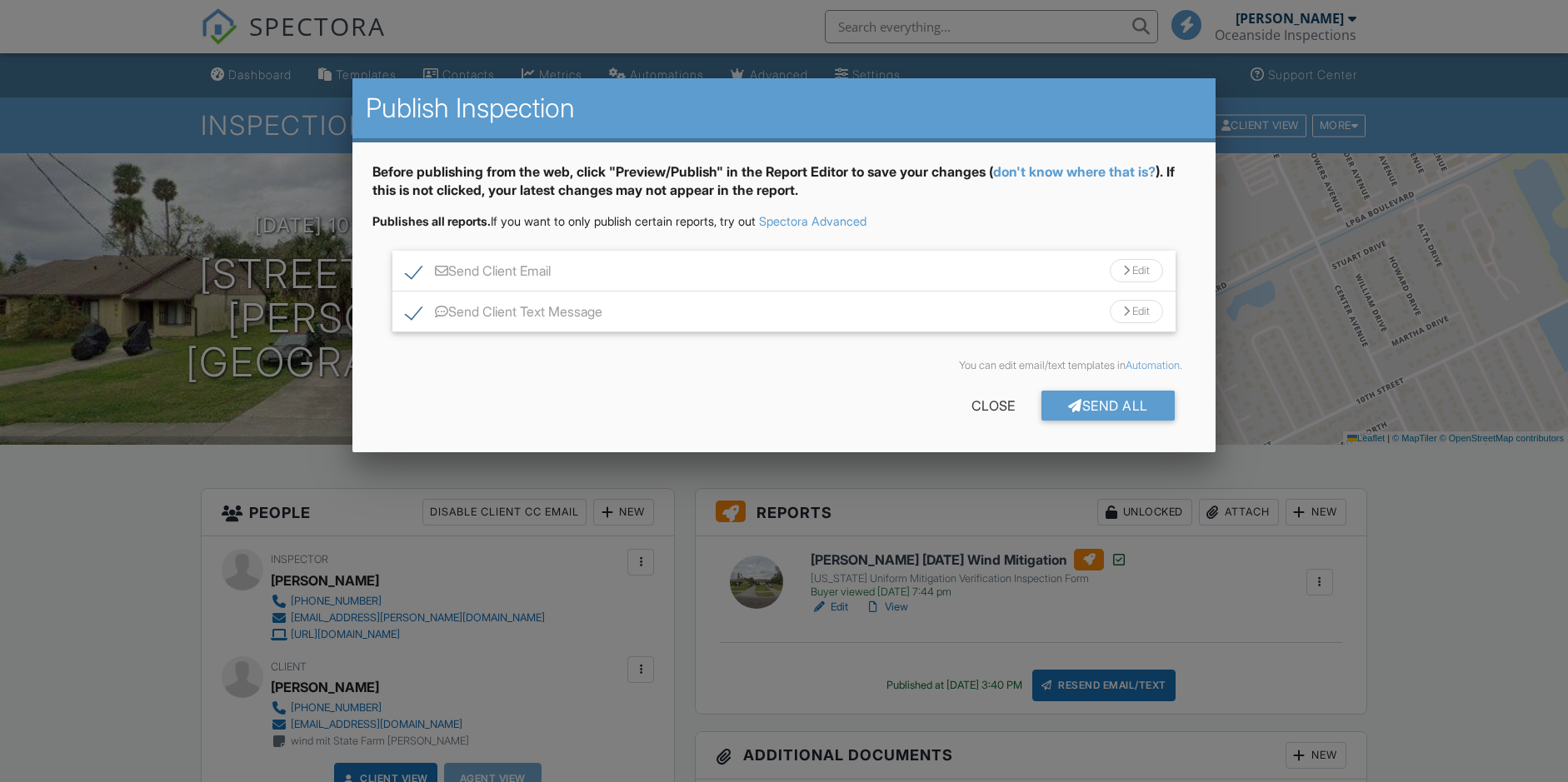
scroll to position [0, 1]
click at [418, 312] on label "Send Client Text Message" at bounding box center [504, 314] width 197 height 21
checkbox input "false"
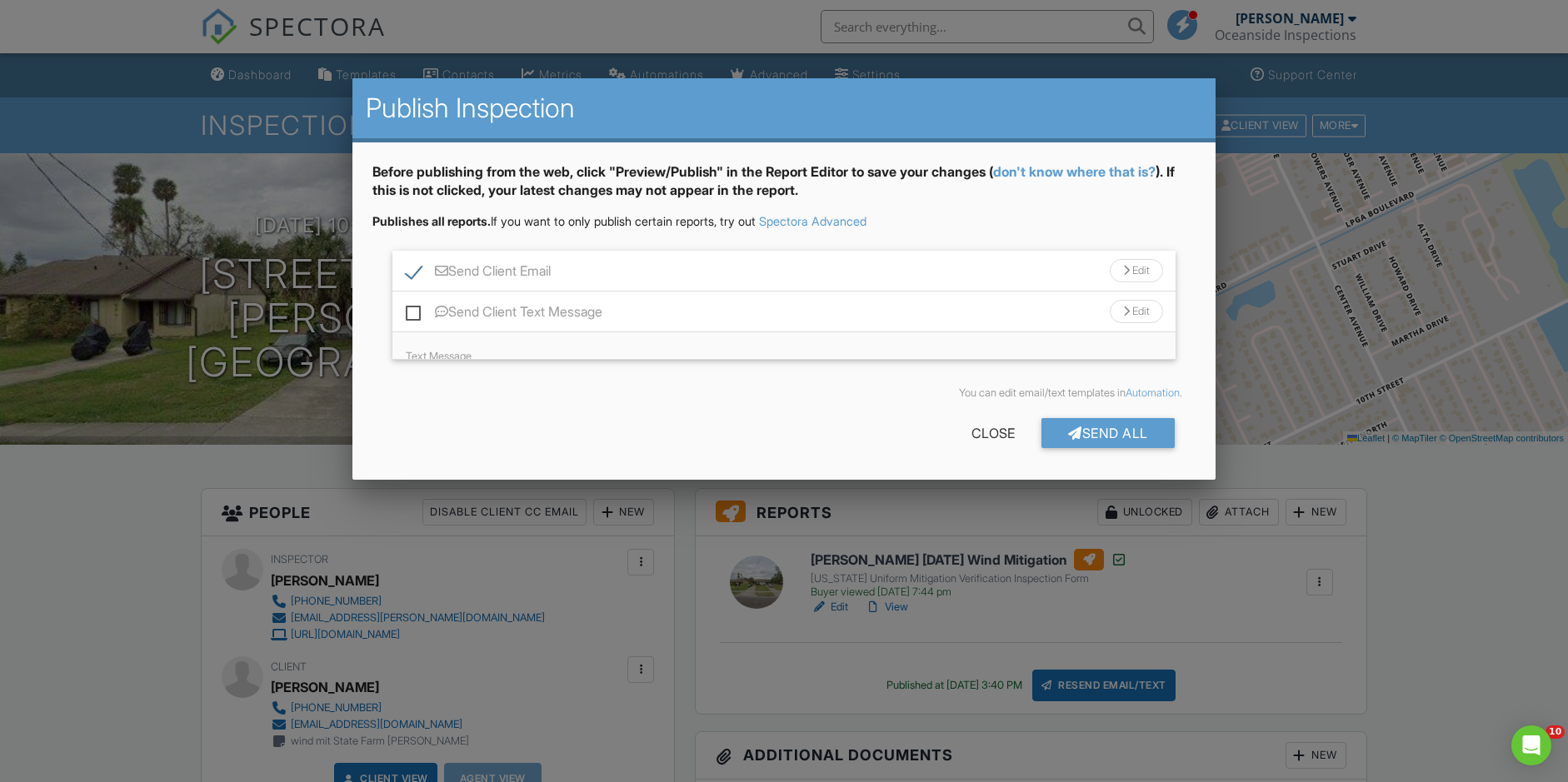
click at [418, 273] on label "Send Client Email" at bounding box center [478, 273] width 145 height 21
checkbox input "false"
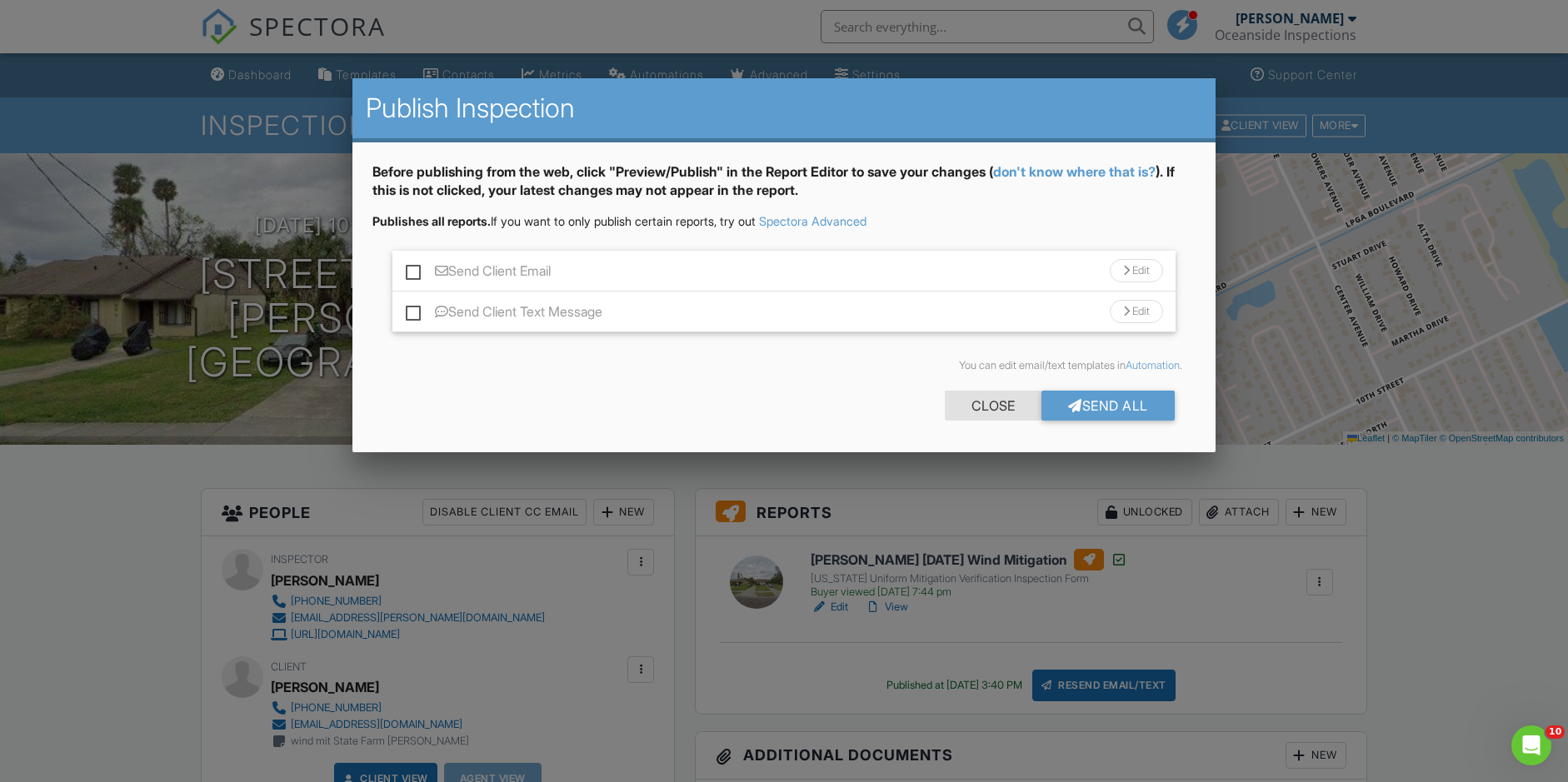
scroll to position [0, 0]
click at [1070, 404] on div at bounding box center [1074, 406] width 14 height 14
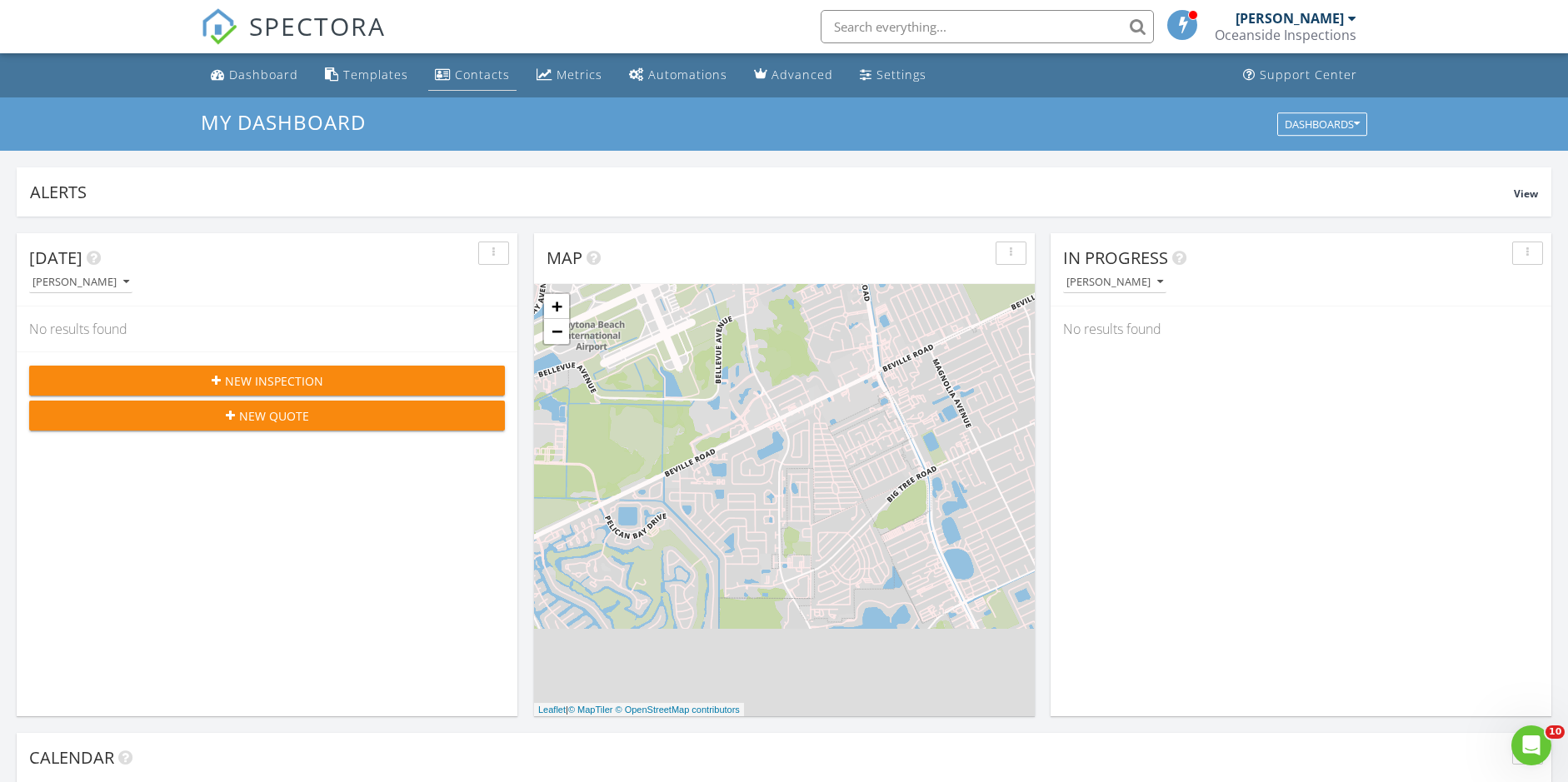
click at [481, 73] on div "Contacts" at bounding box center [482, 74] width 55 height 16
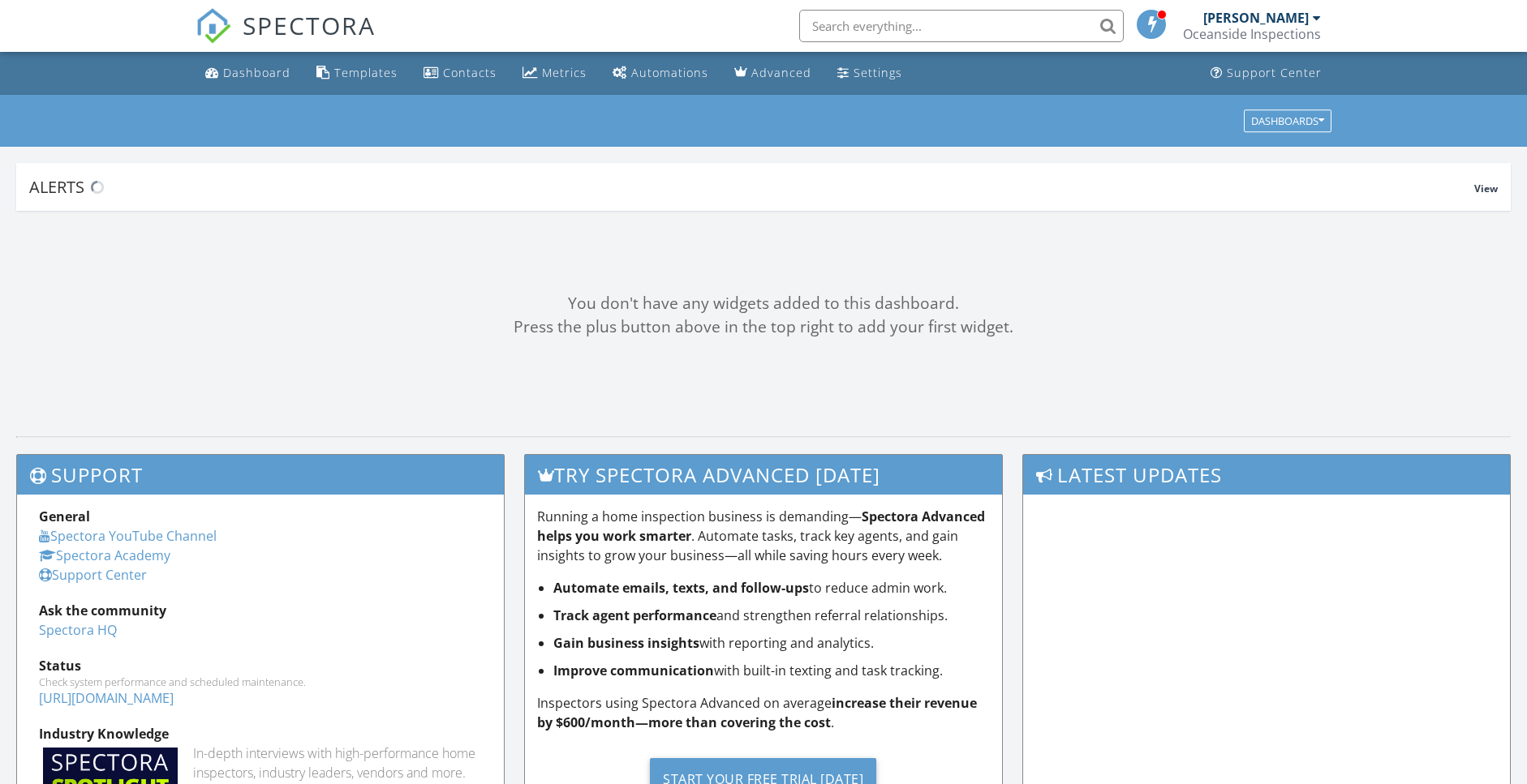
click at [1273, 27] on div "Oceanside Inspections" at bounding box center [1252, 35] width 138 height 16
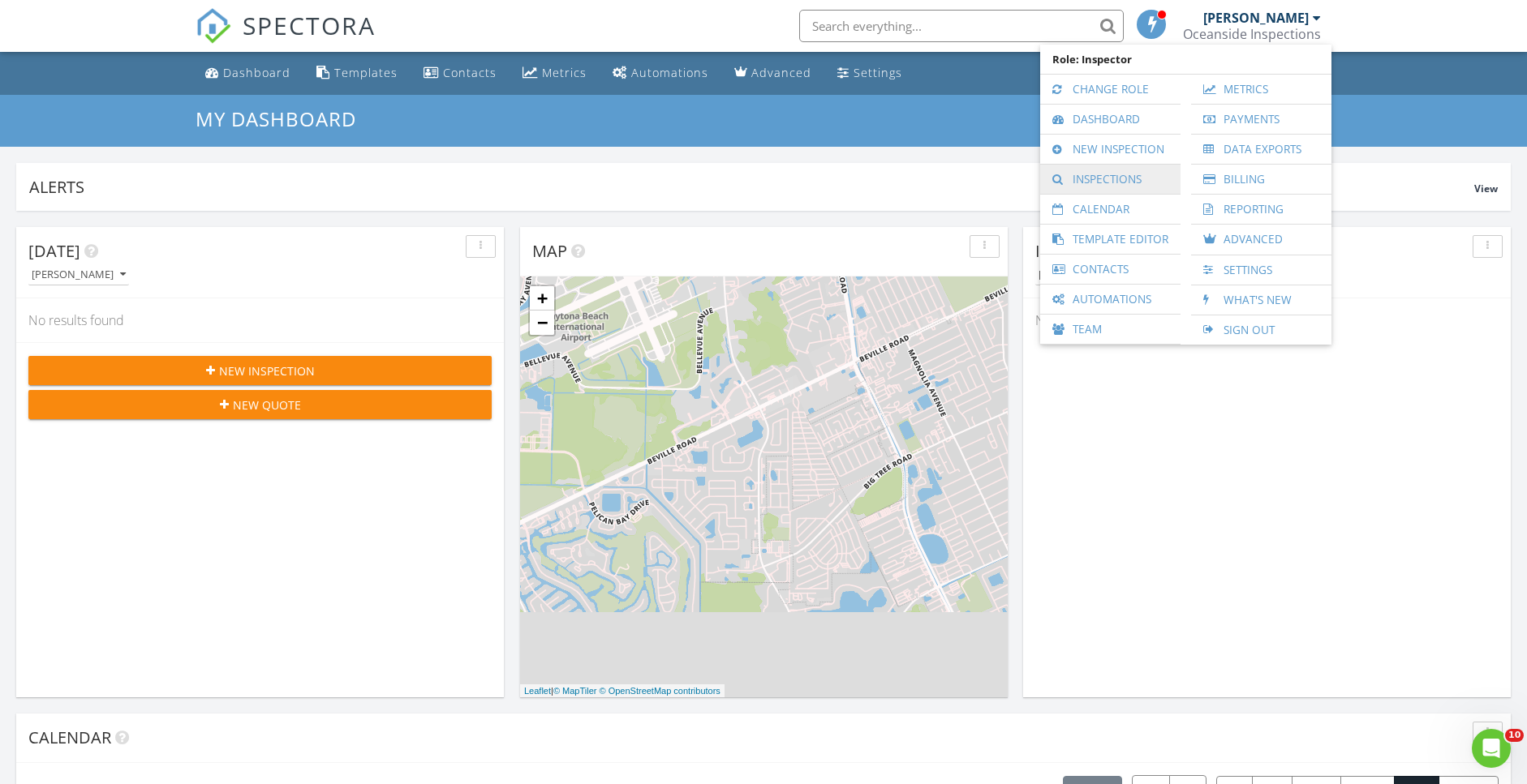
click at [1088, 175] on link "Inspections" at bounding box center [1110, 179] width 124 height 29
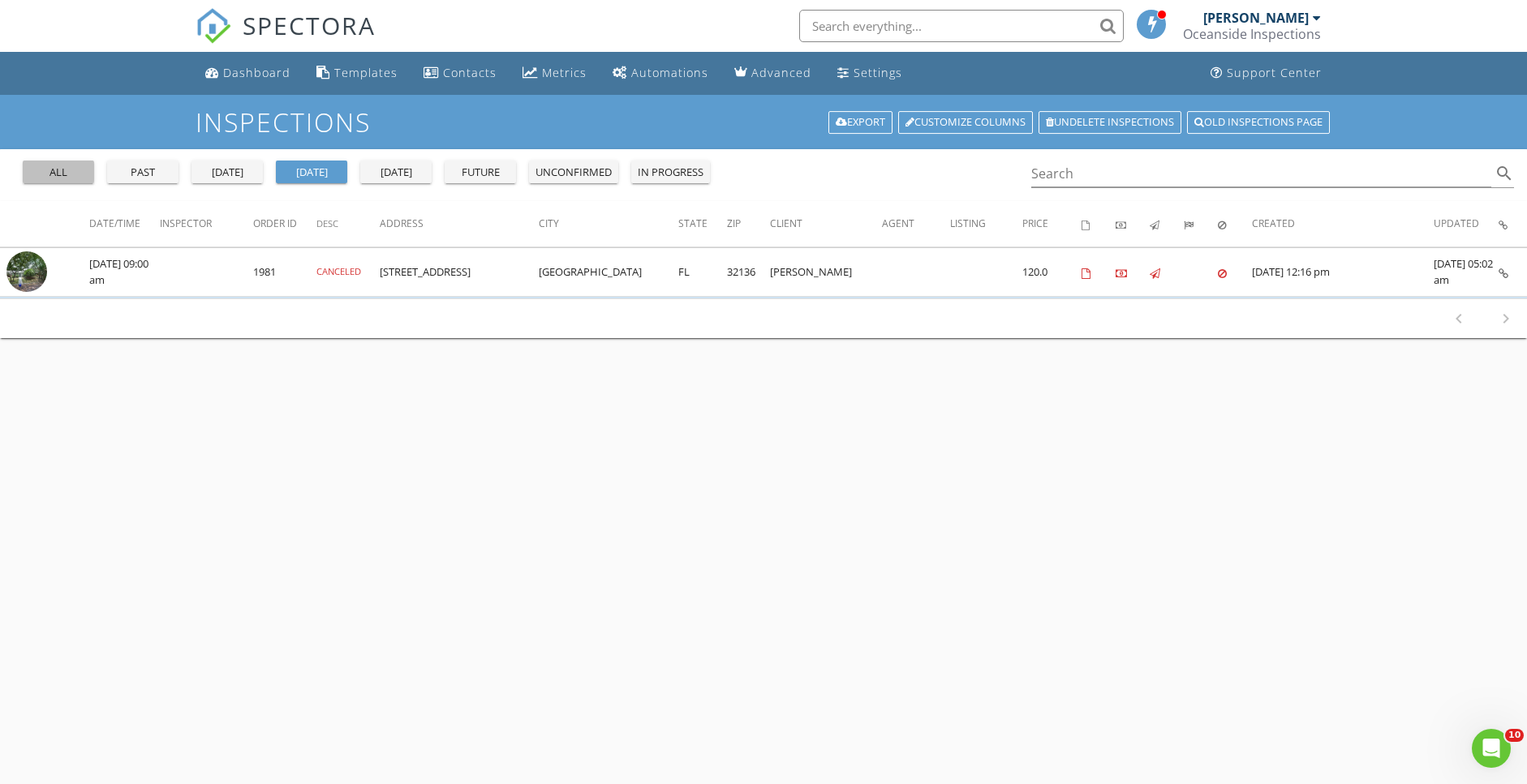
click at [64, 165] on div "all" at bounding box center [58, 173] width 58 height 16
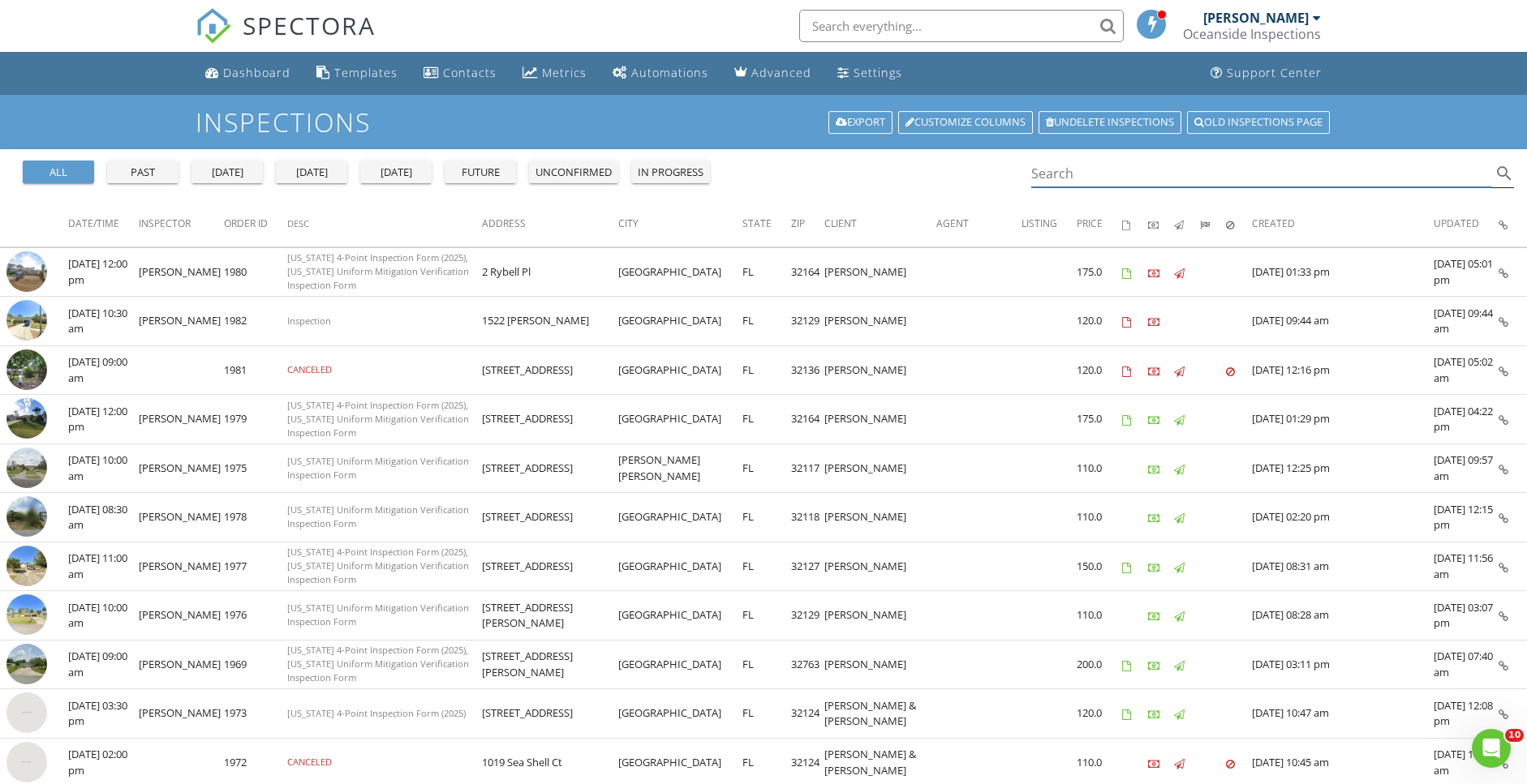
click at [1102, 173] on input "Search" at bounding box center [1261, 174] width 460 height 27
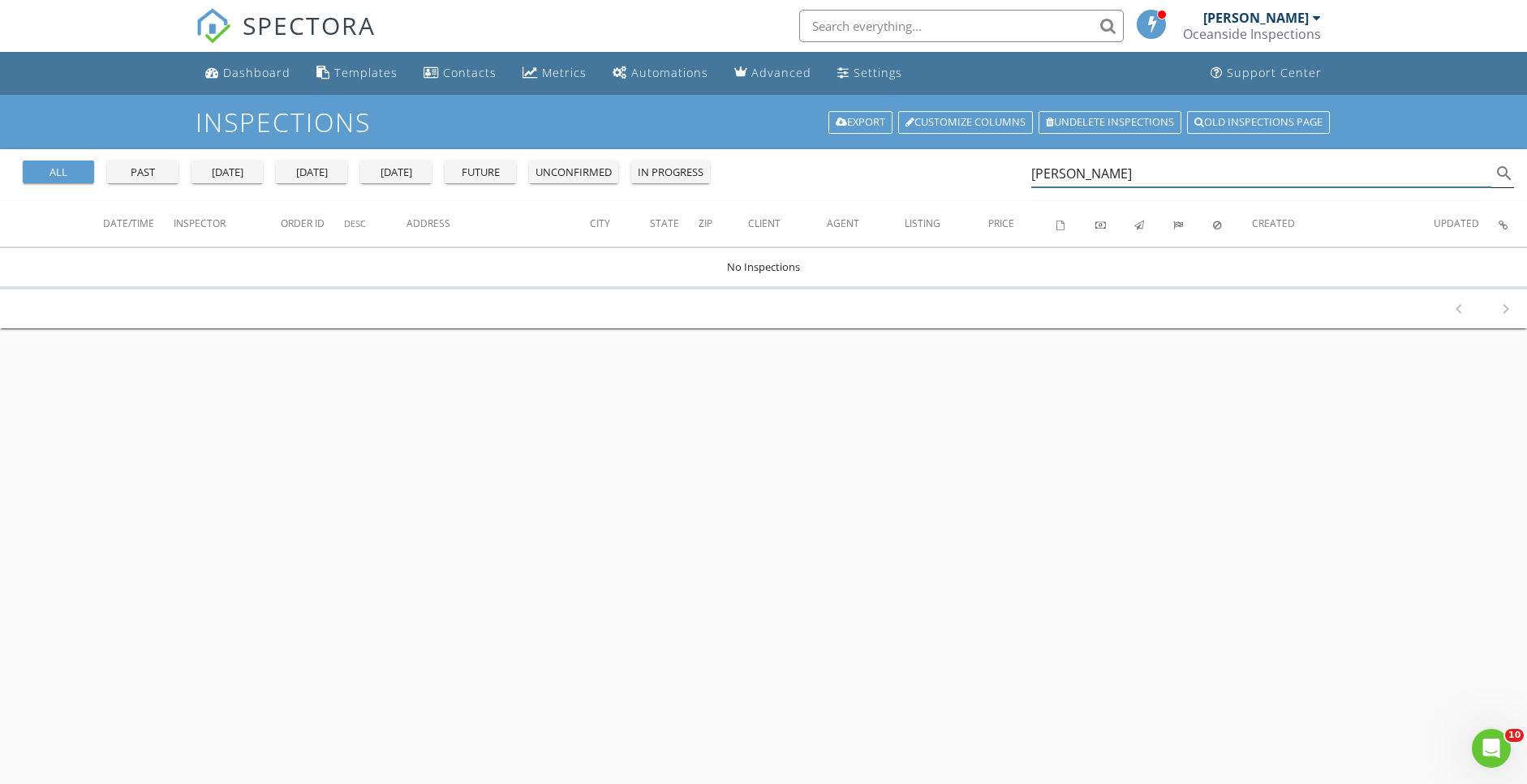
click at [1101, 172] on input "David bro" at bounding box center [1261, 174] width 460 height 27
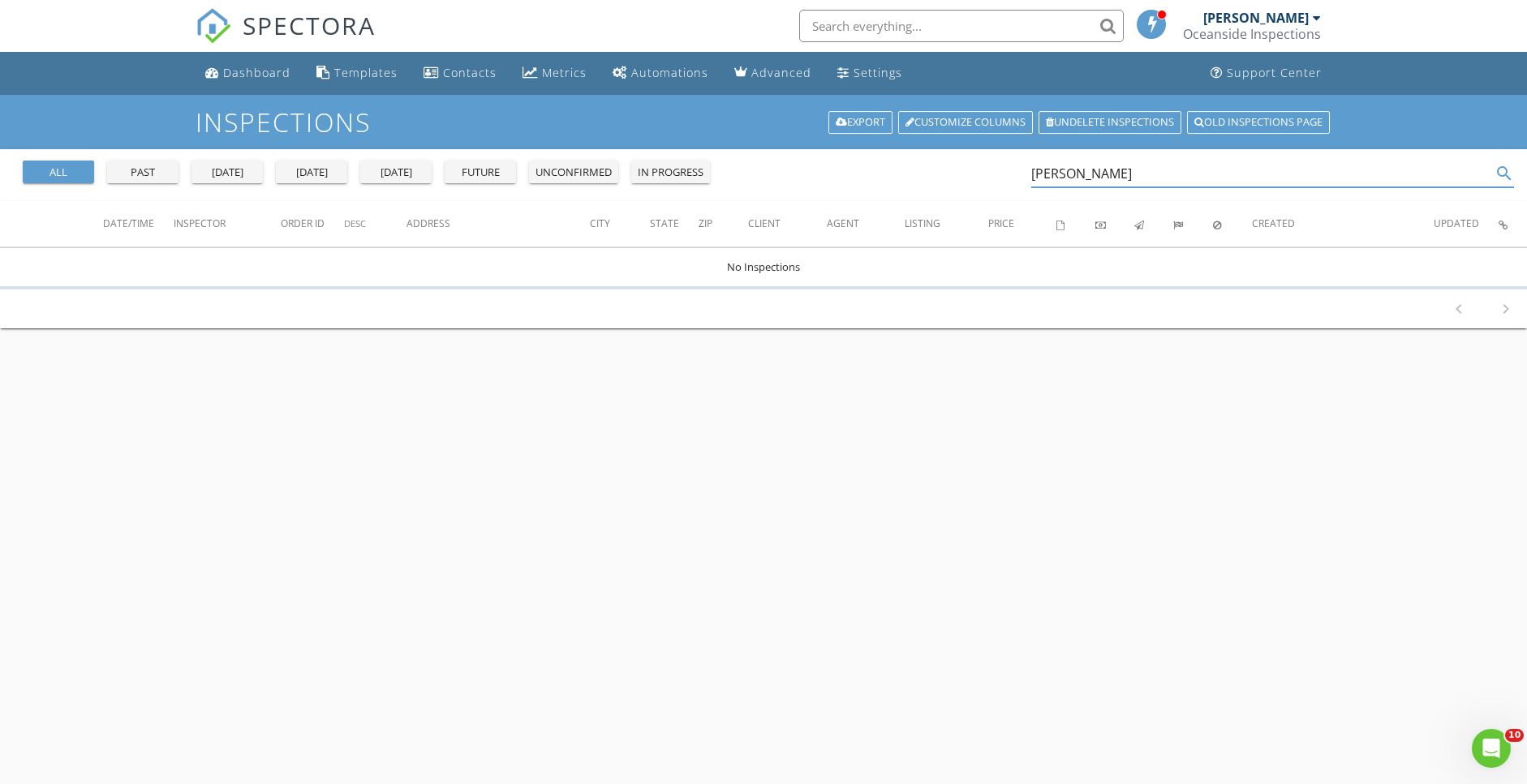
click at [1055, 170] on input "David bro" at bounding box center [1261, 174] width 460 height 27
click at [1054, 170] on input "David bro" at bounding box center [1261, 174] width 460 height 27
click at [1054, 169] on input "David bro" at bounding box center [1261, 174] width 460 height 27
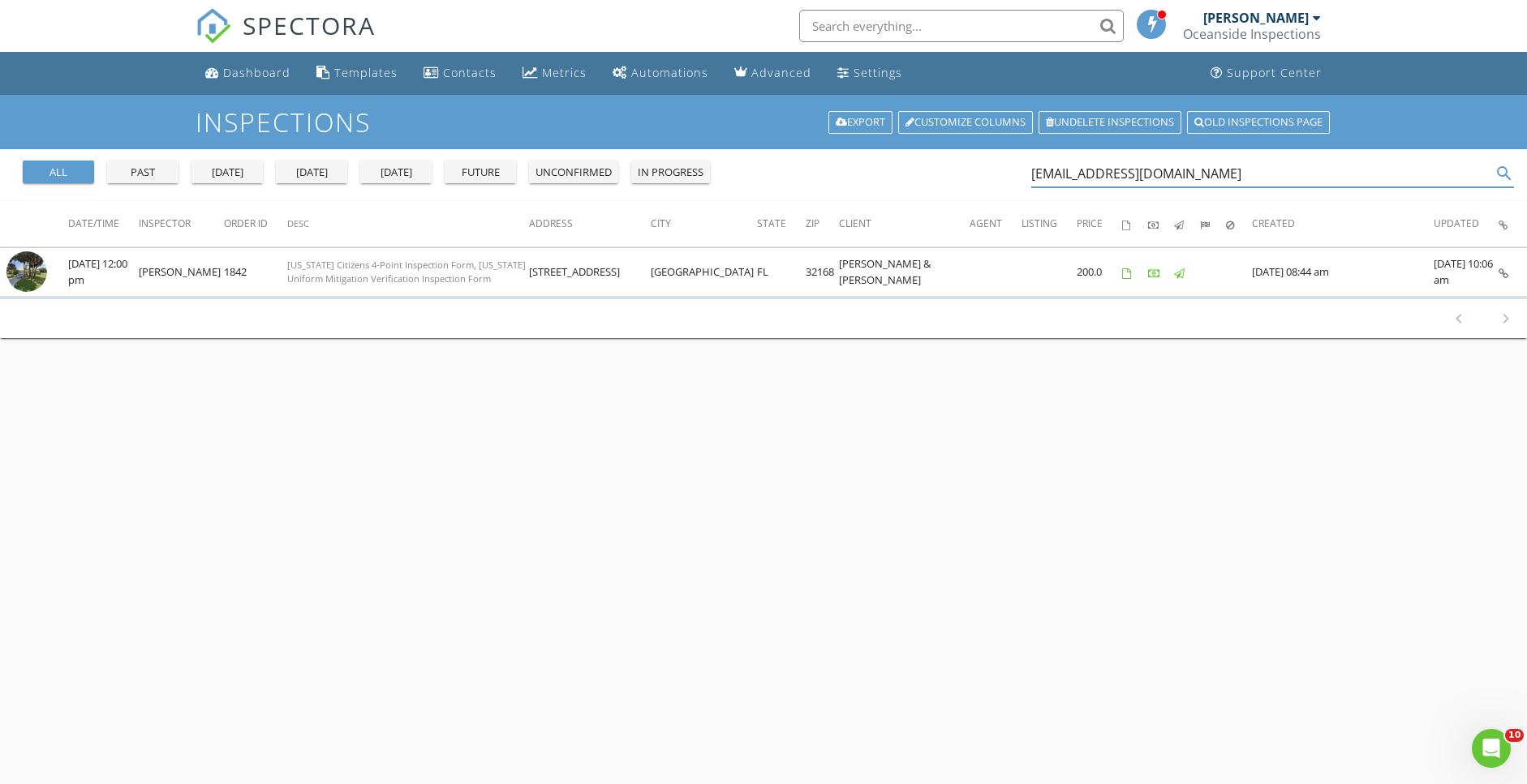
click at [1118, 172] on input "rafealabai@yahoo.com" at bounding box center [1261, 174] width 460 height 27
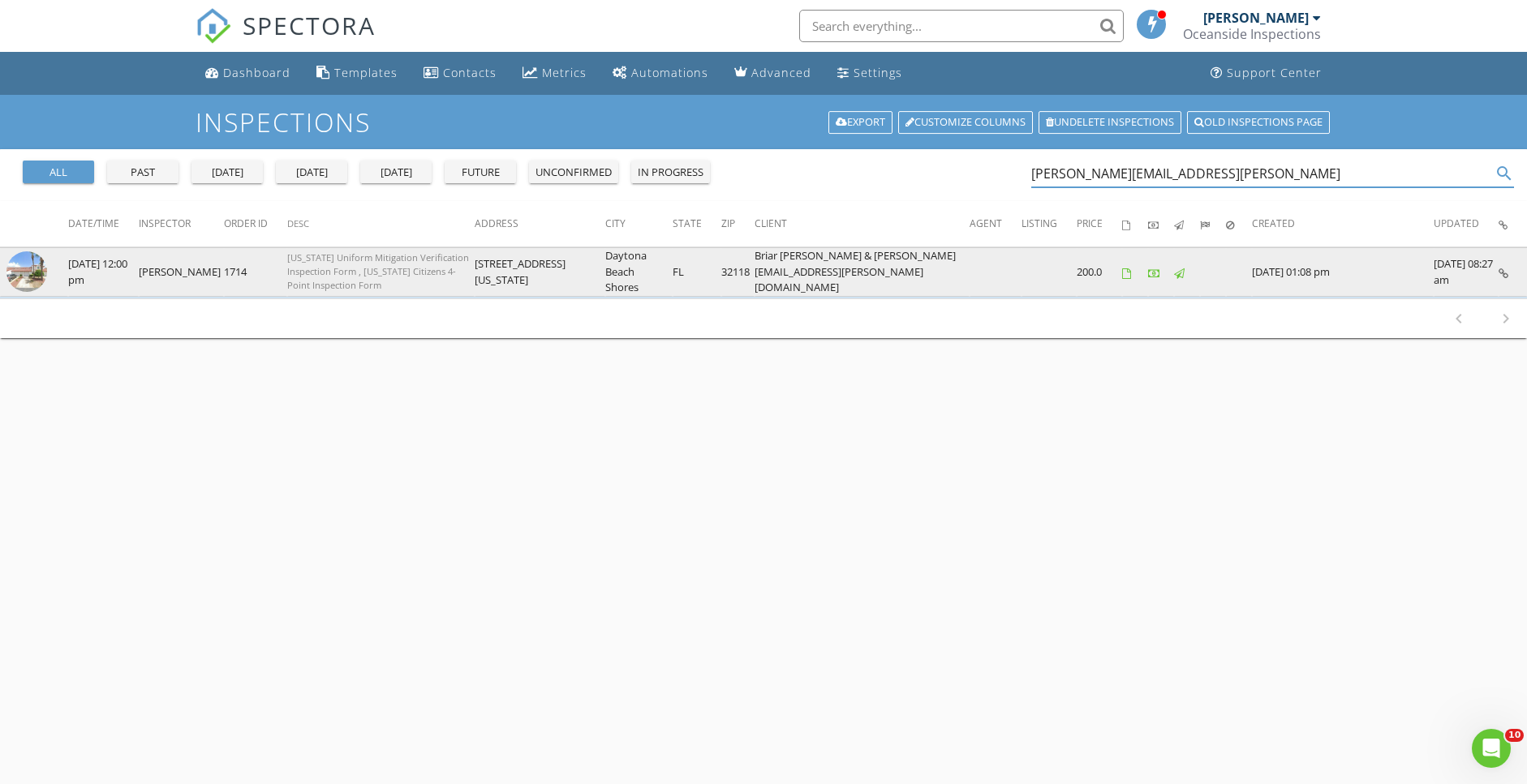
type input "David.brogna@comcast"
click at [21, 271] on img at bounding box center [26, 271] width 40 height 40
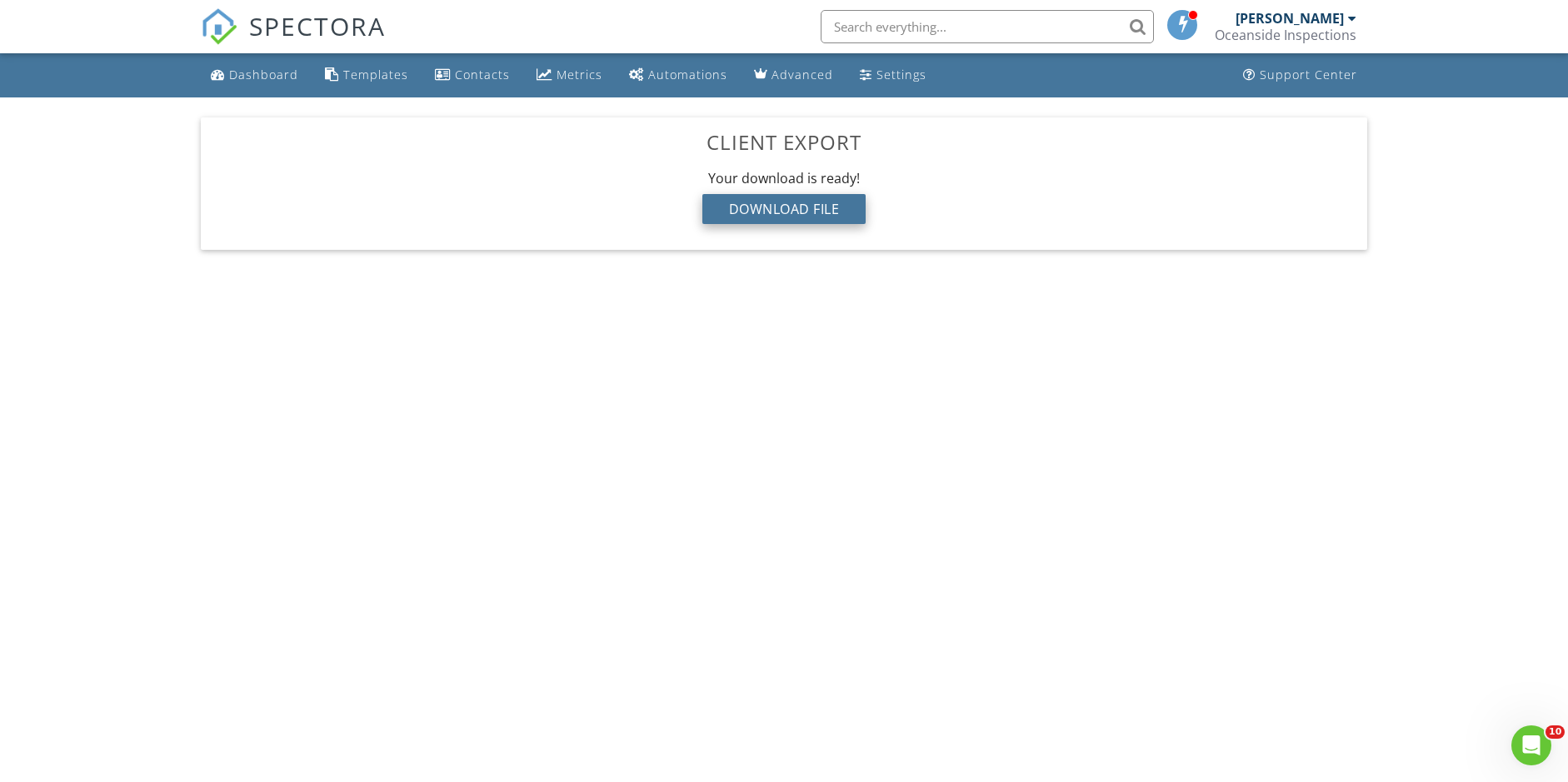
click at [784, 209] on div "Download File" at bounding box center [784, 209] width 164 height 30
